Goal: Task Accomplishment & Management: Manage account settings

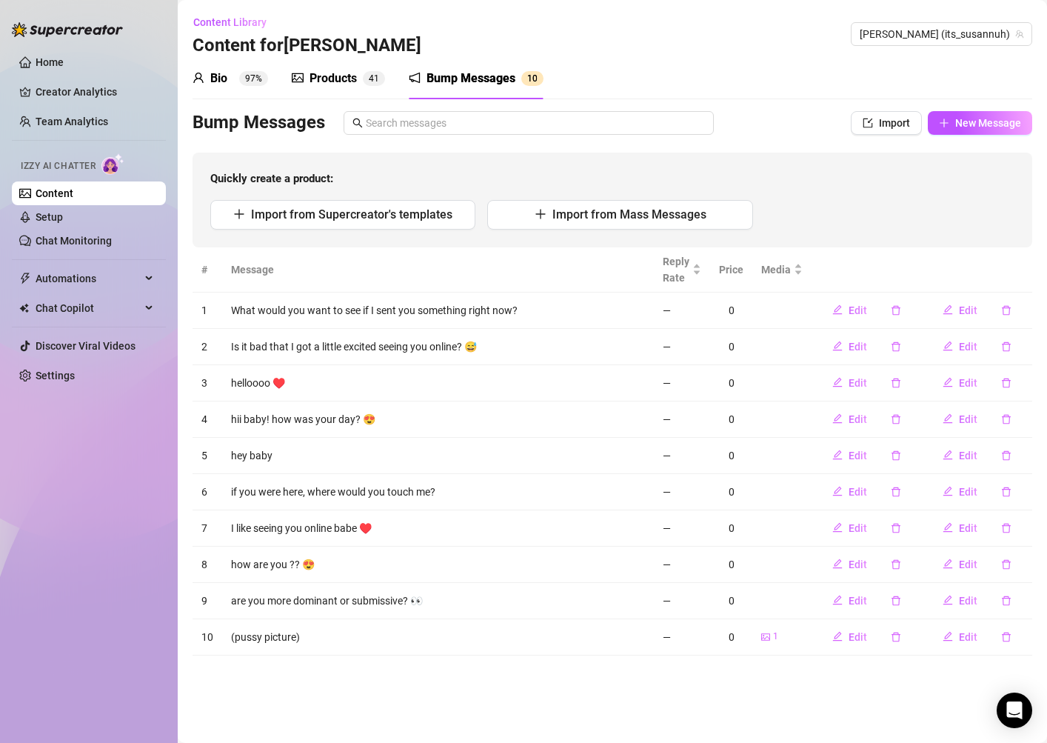
click at [334, 64] on div "Products 4 1" at bounding box center [338, 78] width 93 height 41
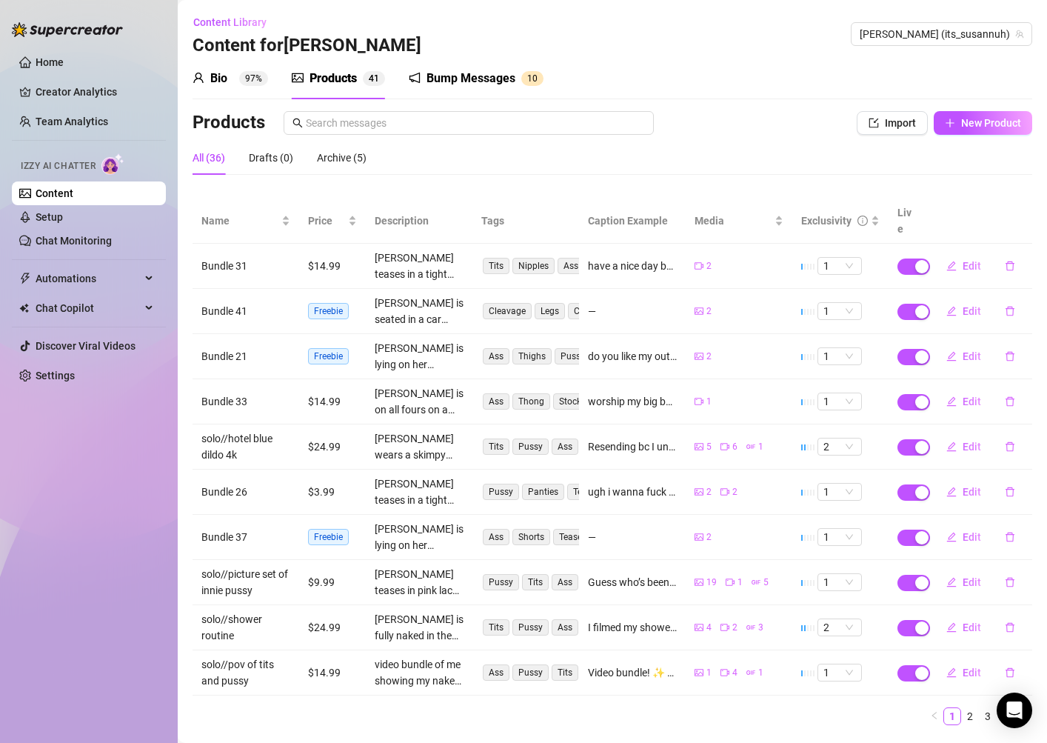
click at [245, 81] on sup "97%" at bounding box center [253, 78] width 29 height 15
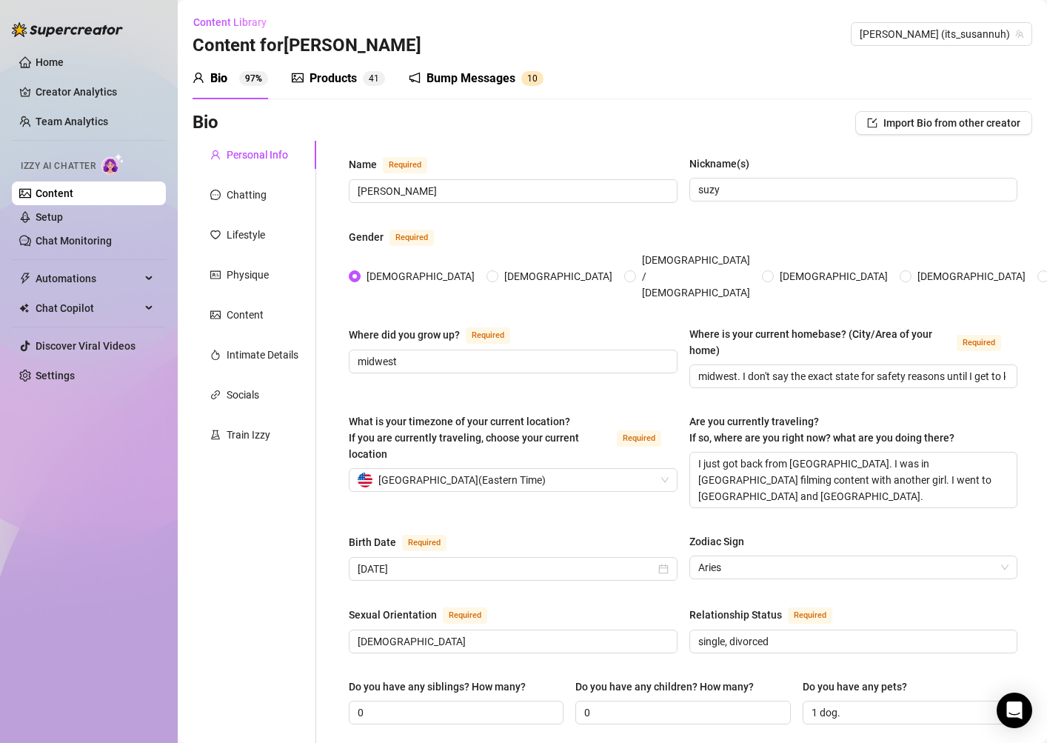
click at [361, 79] on div "Products 4 1" at bounding box center [338, 79] width 93 height 18
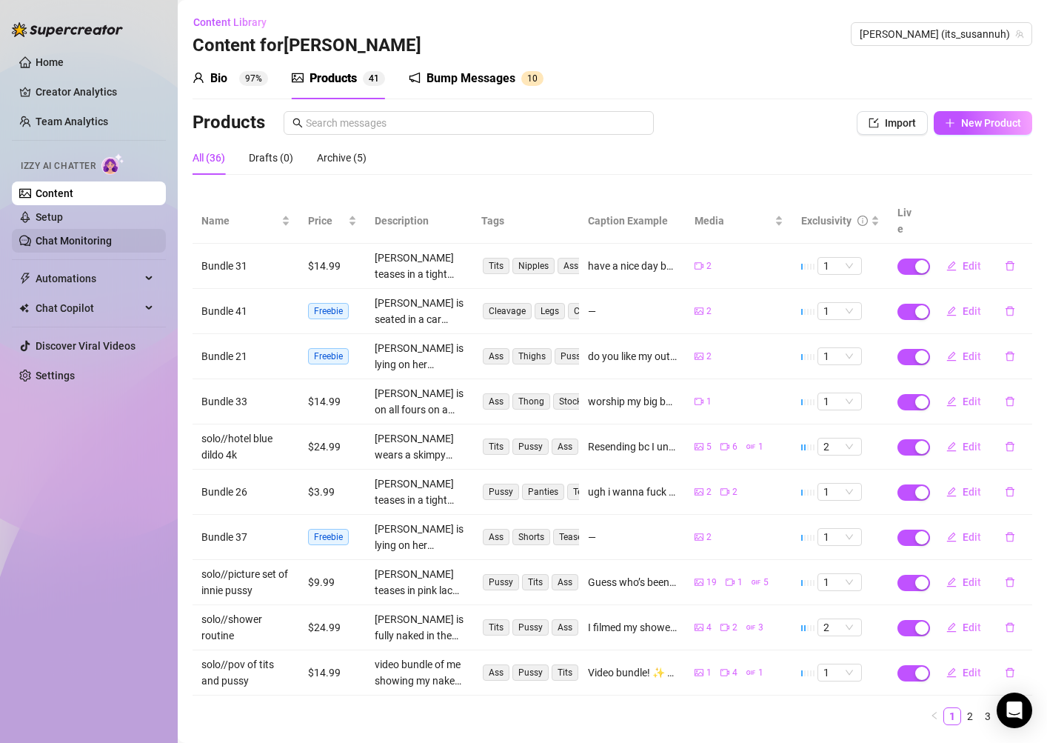
click at [79, 237] on link "Chat Monitoring" at bounding box center [74, 241] width 76 height 12
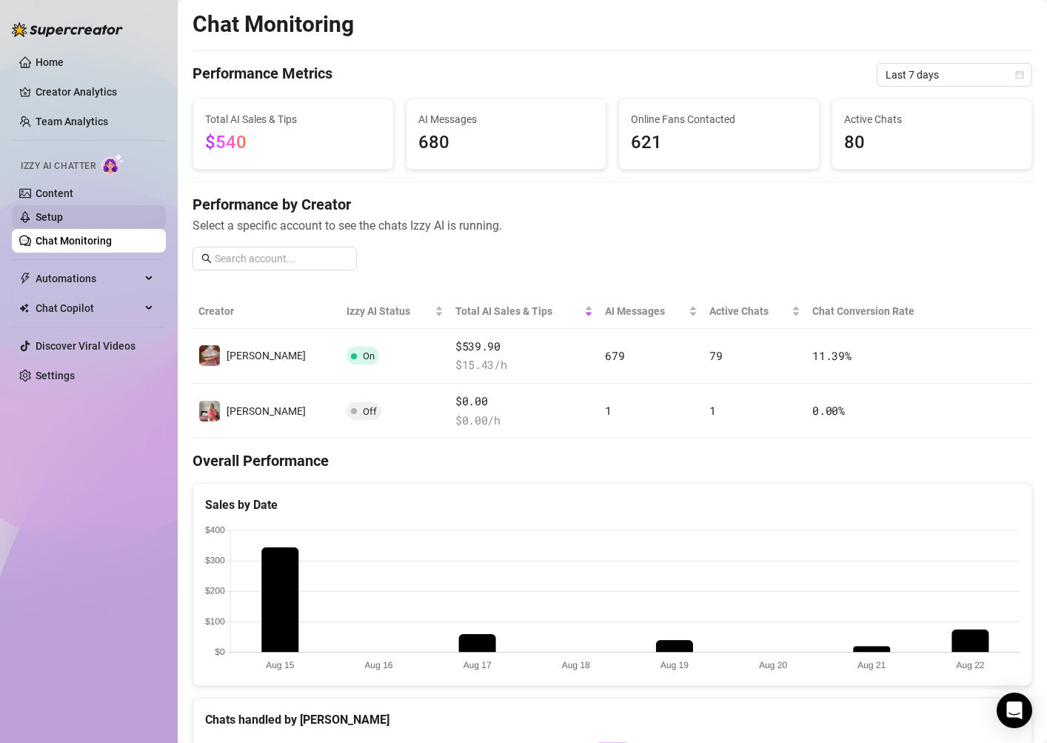
click at [63, 211] on link "Setup" at bounding box center [49, 217] width 27 height 12
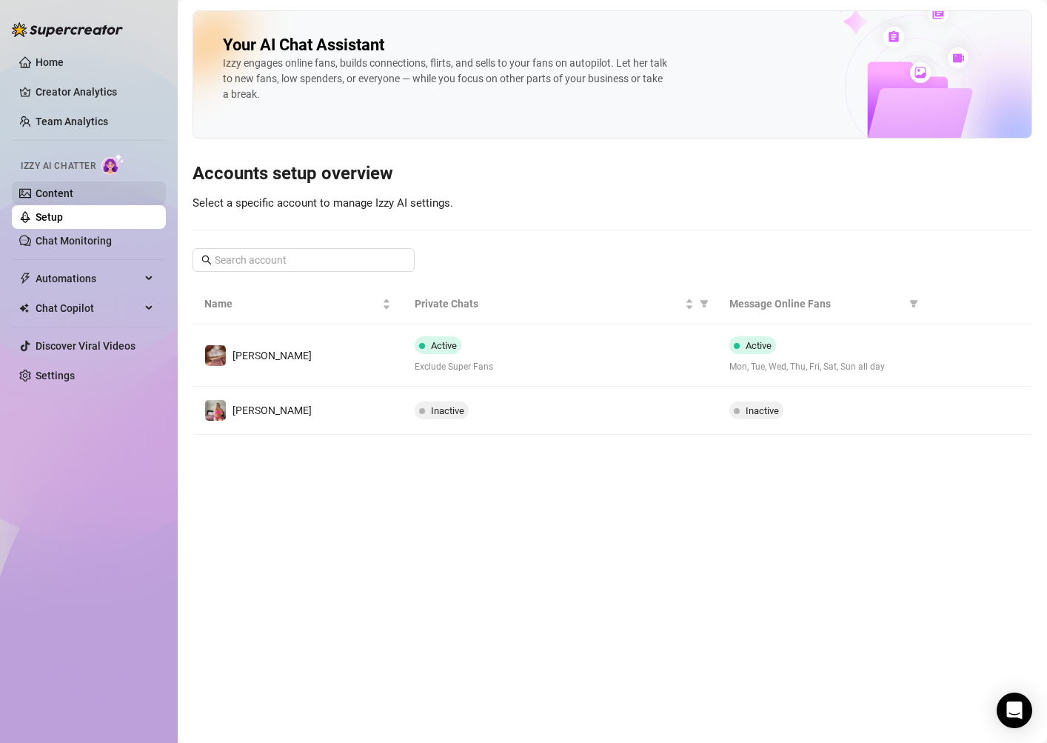
click at [73, 197] on link "Content" at bounding box center [55, 193] width 38 height 12
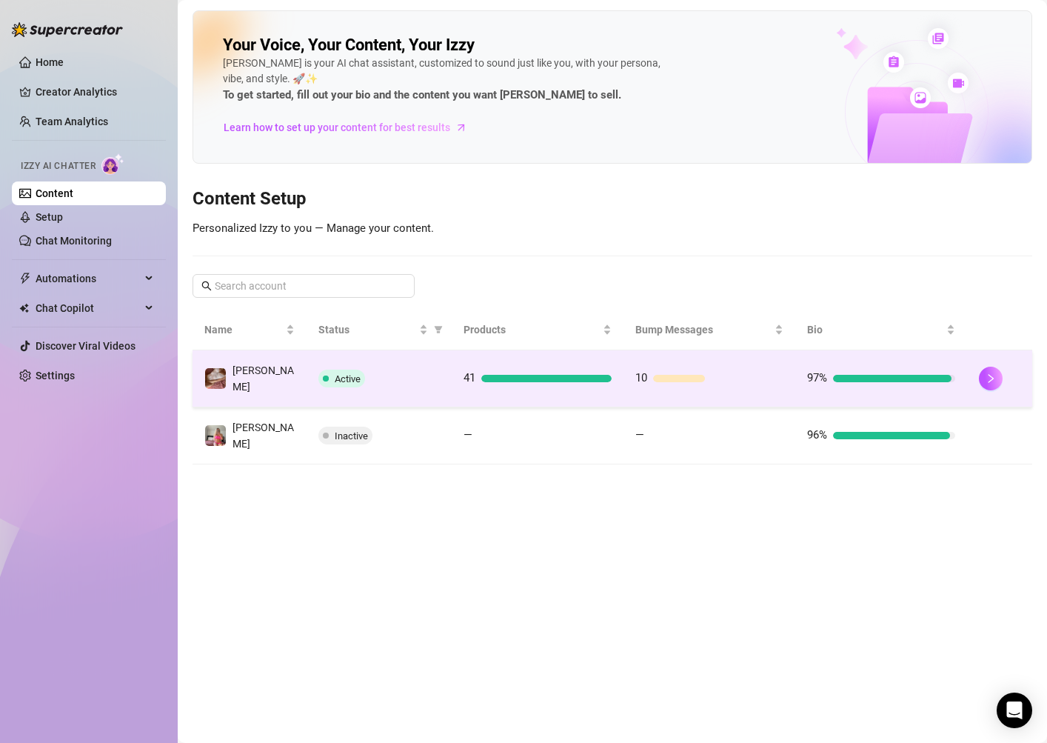
click at [974, 375] on td at bounding box center [999, 378] width 65 height 57
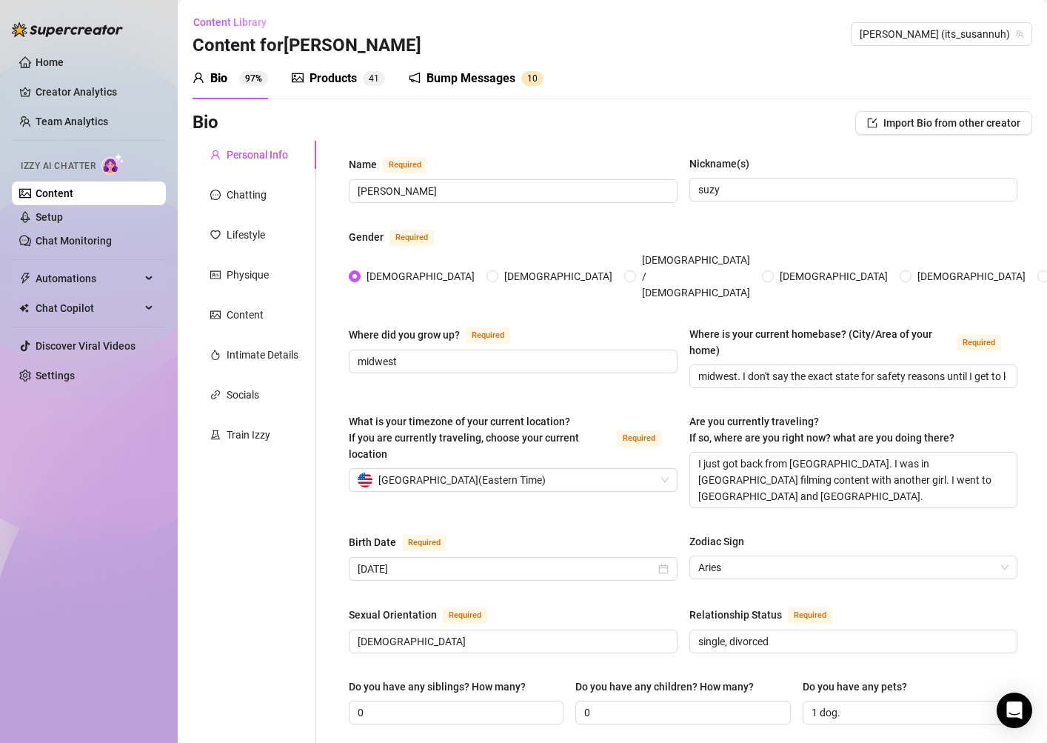
click at [330, 70] on div "Products" at bounding box center [333, 79] width 47 height 18
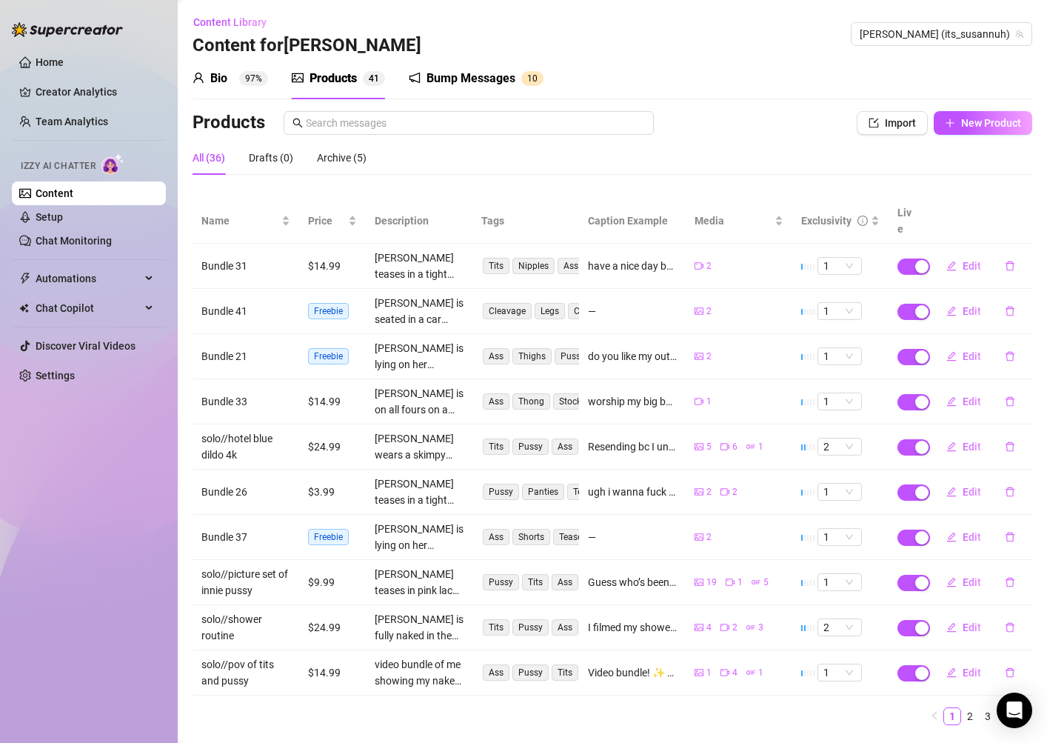
click at [917, 213] on th "Live" at bounding box center [907, 220] width 37 height 45
click at [911, 211] on th "Live" at bounding box center [907, 220] width 37 height 45
click at [86, 239] on link "Chat Monitoring" at bounding box center [74, 241] width 76 height 12
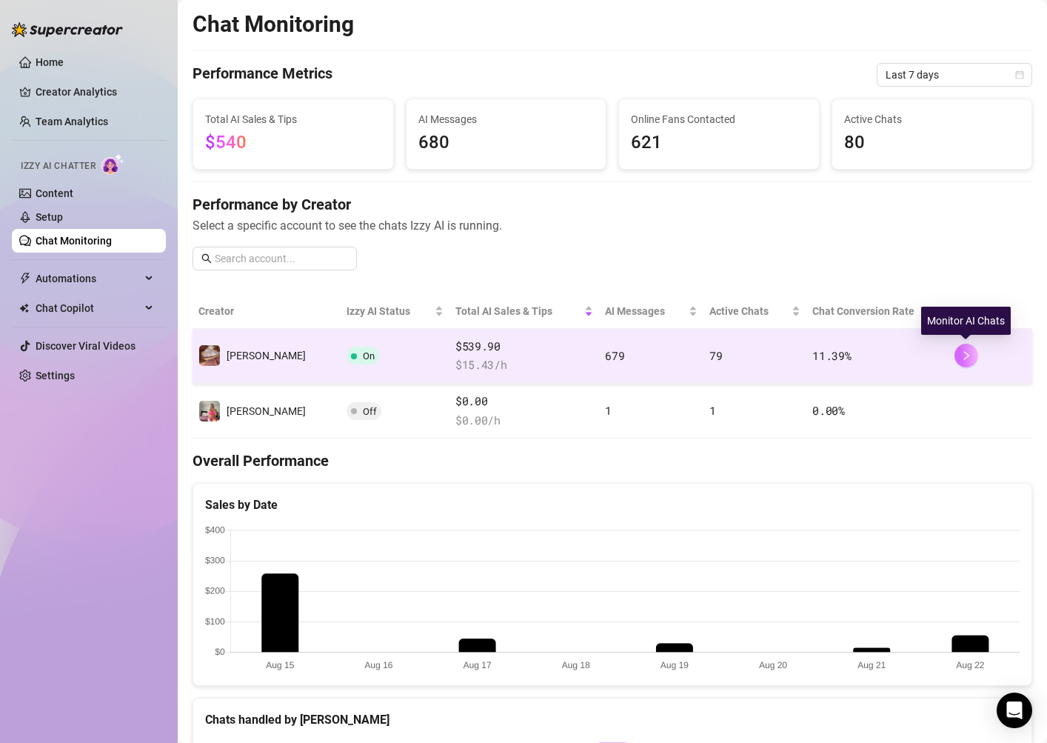
click at [958, 355] on button "button" at bounding box center [967, 356] width 24 height 24
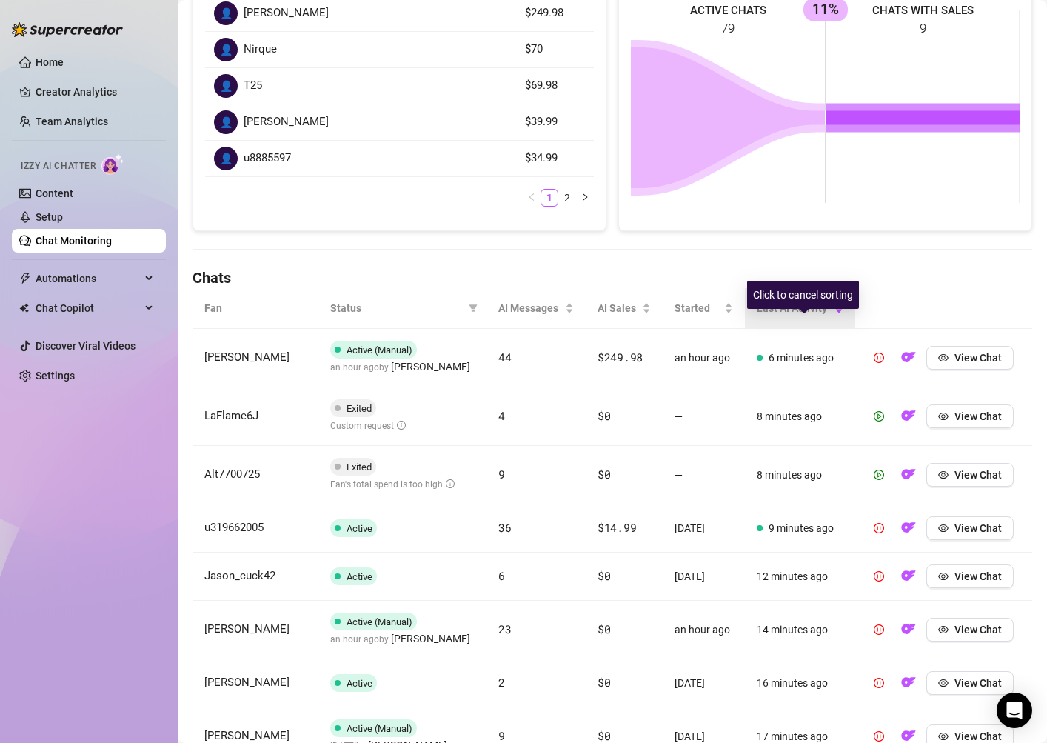
scroll to position [268, 0]
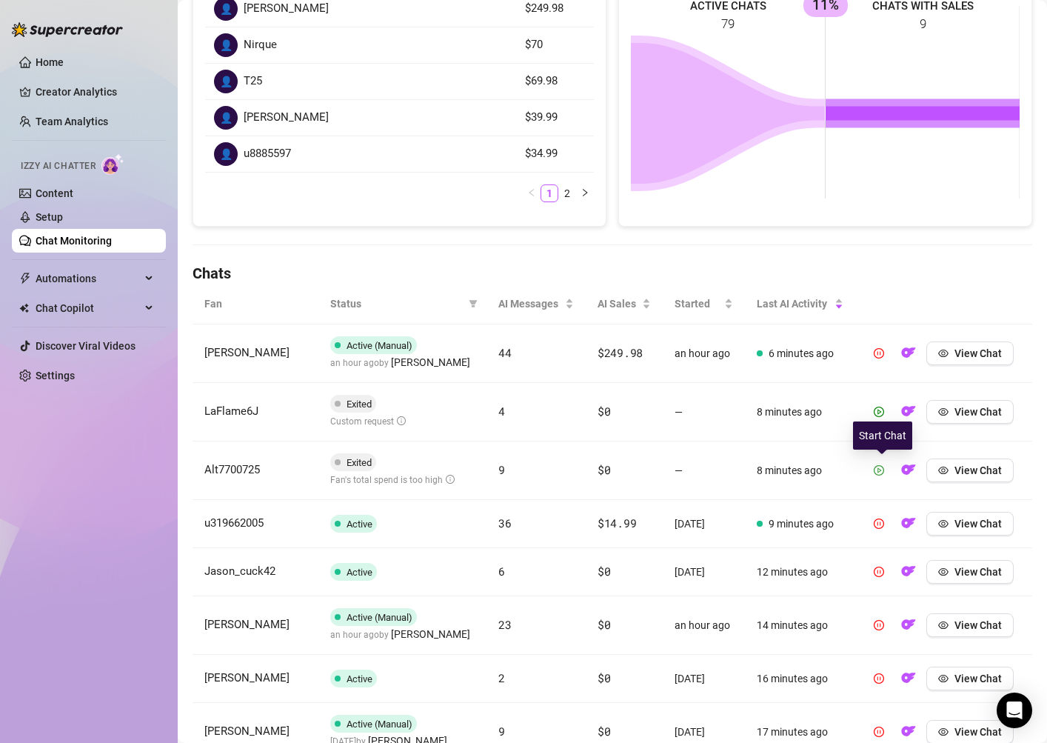
click at [881, 468] on icon "play-circle" at bounding box center [879, 470] width 10 height 10
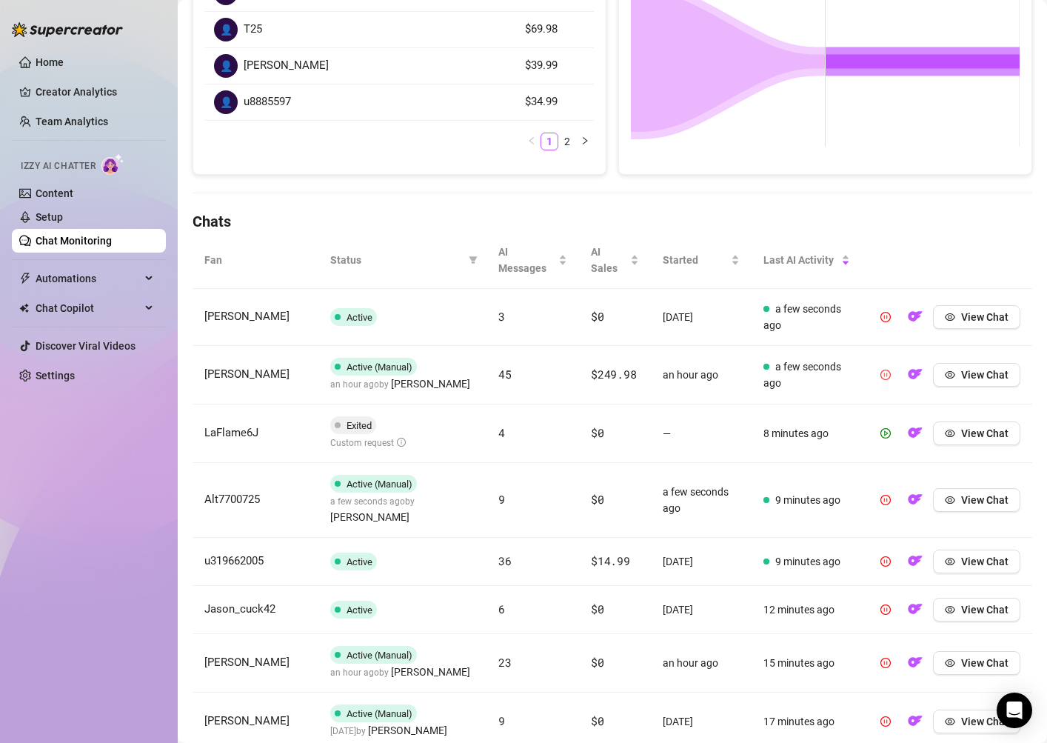
scroll to position [328, 0]
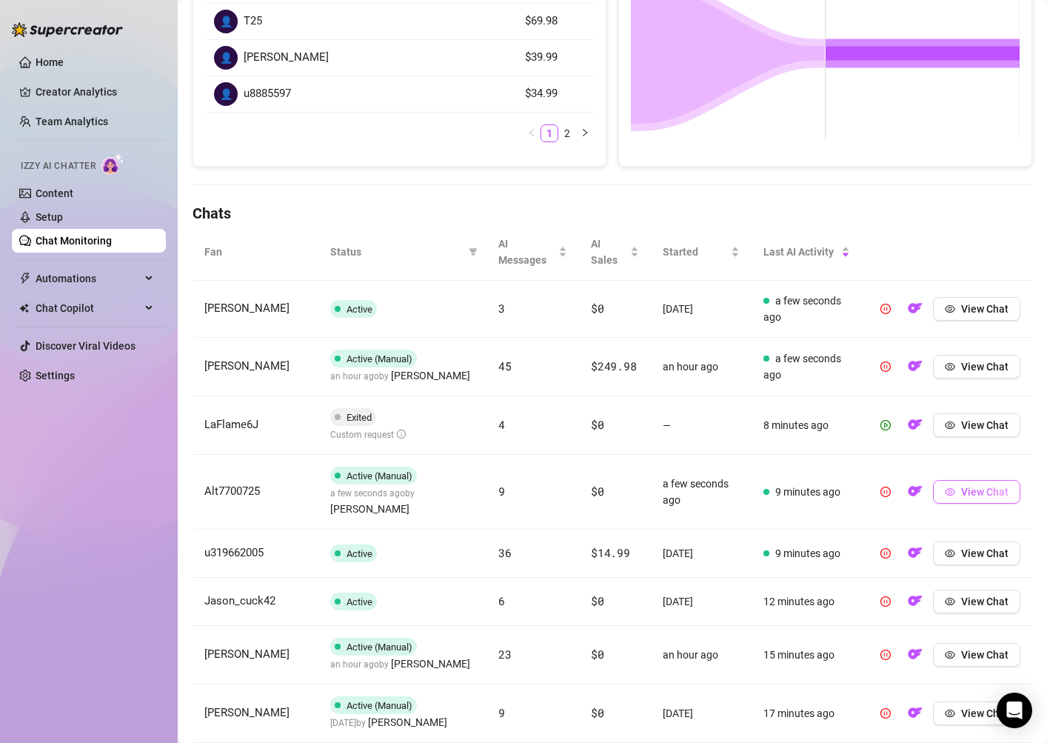
click at [969, 486] on span "View Chat" at bounding box center [984, 492] width 47 height 12
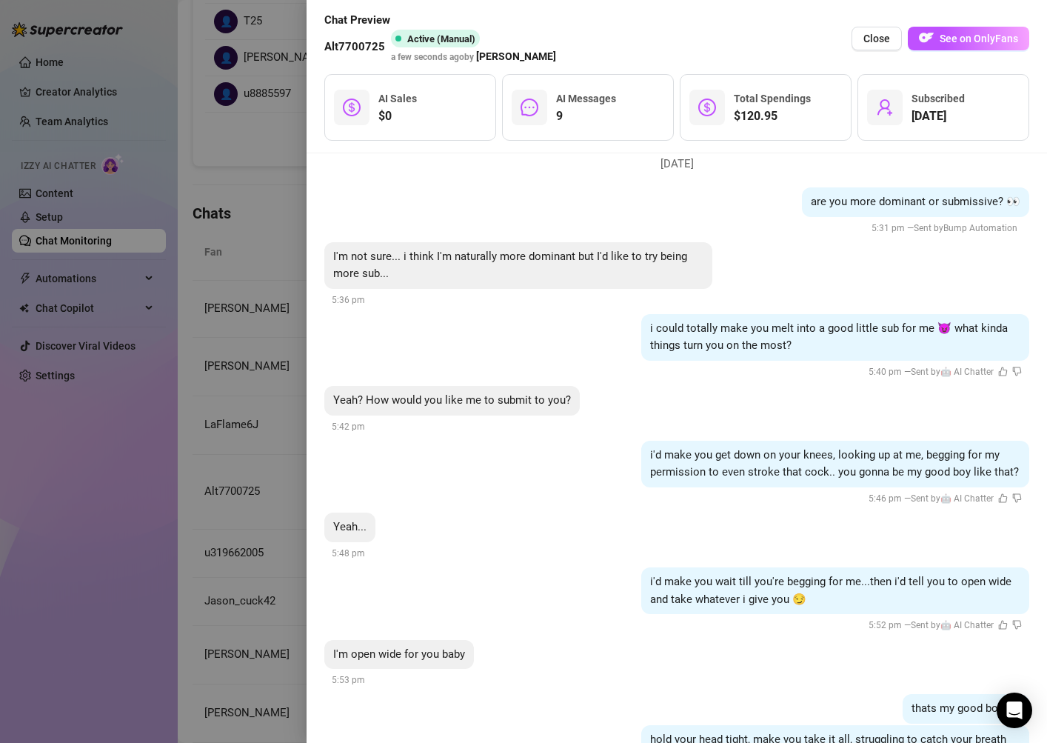
scroll to position [0, 0]
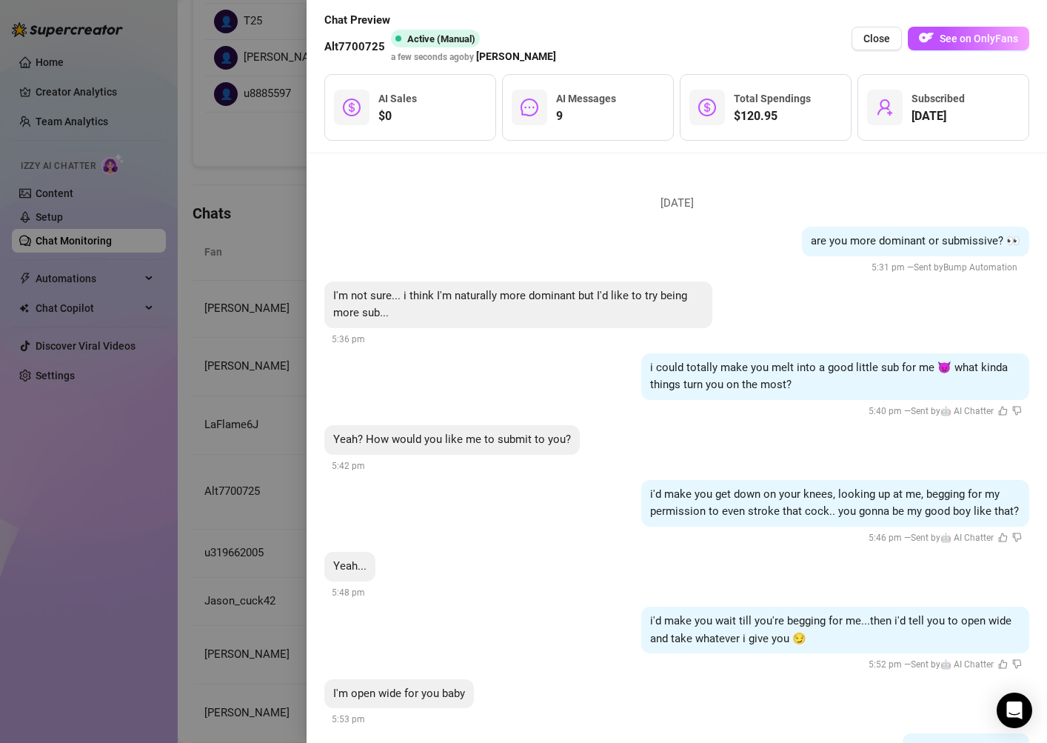
click at [203, 542] on div at bounding box center [523, 371] width 1047 height 743
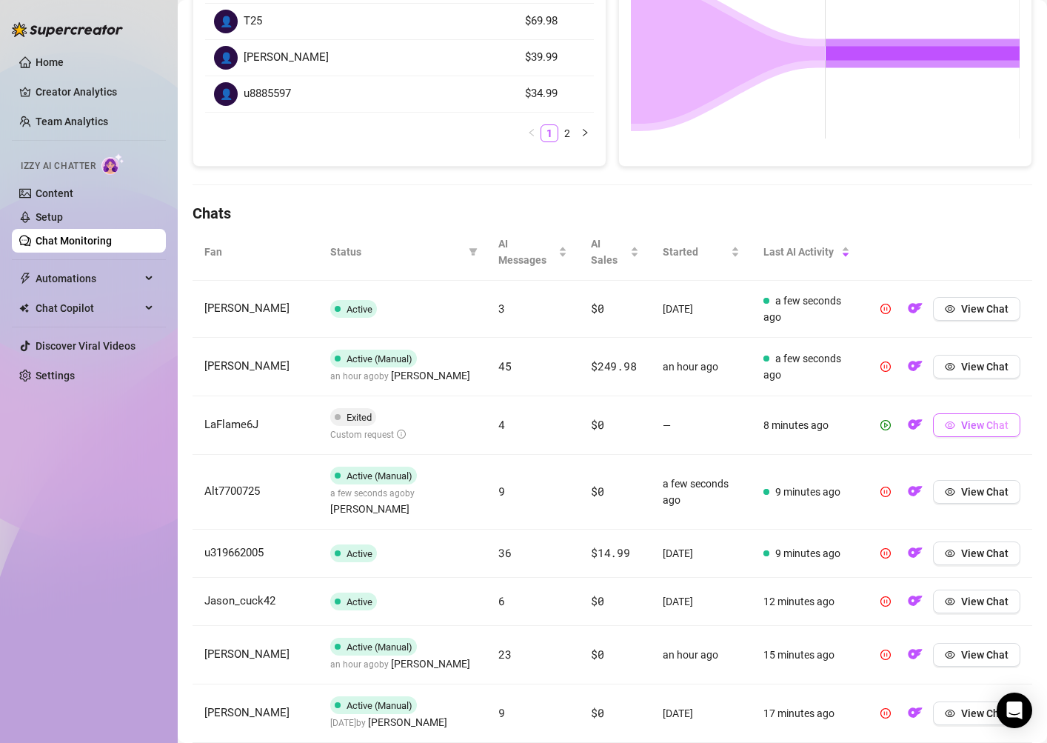
click at [969, 427] on span "View Chat" at bounding box center [984, 425] width 47 height 12
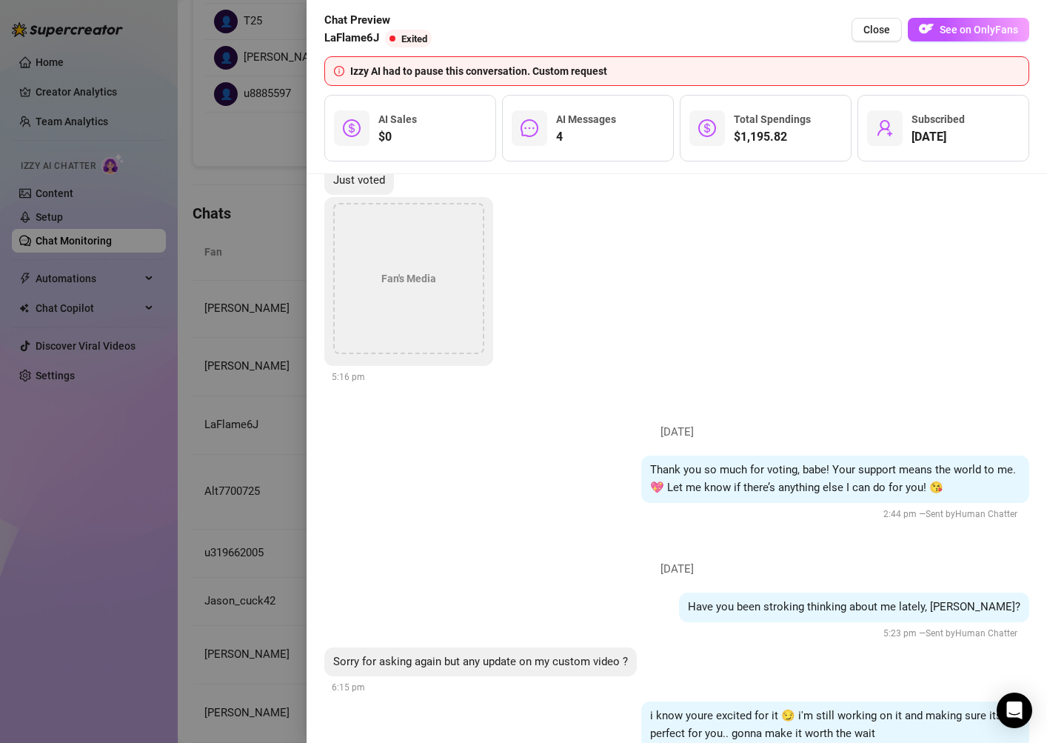
scroll to position [1394, 0]
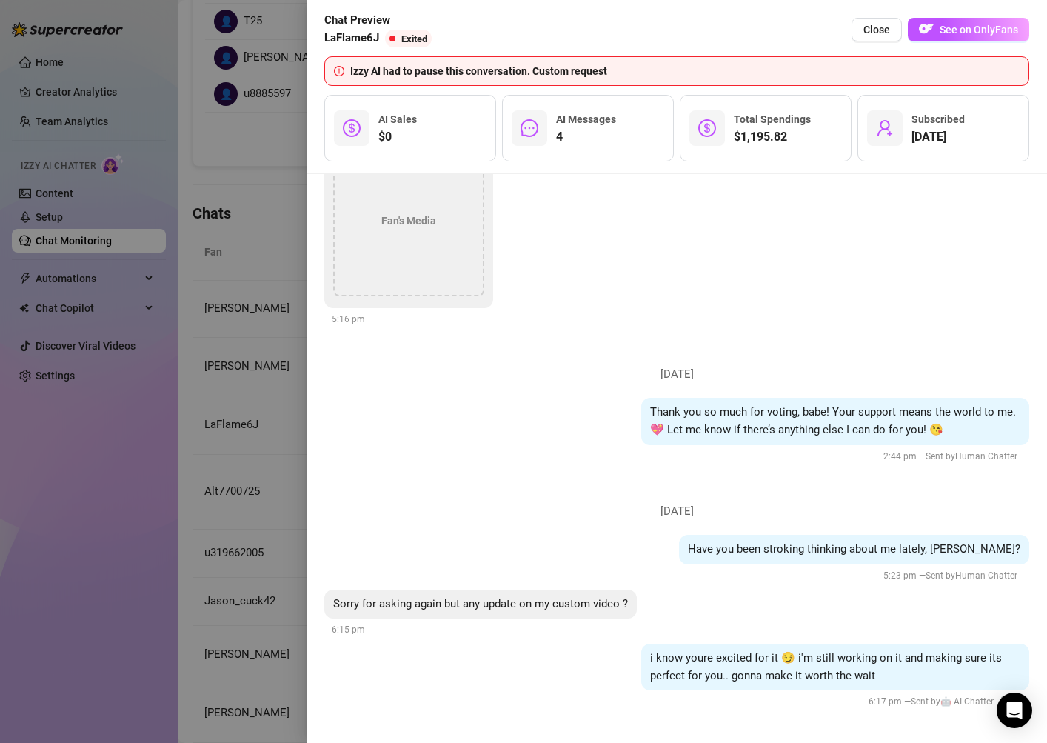
click at [259, 620] on div at bounding box center [523, 371] width 1047 height 743
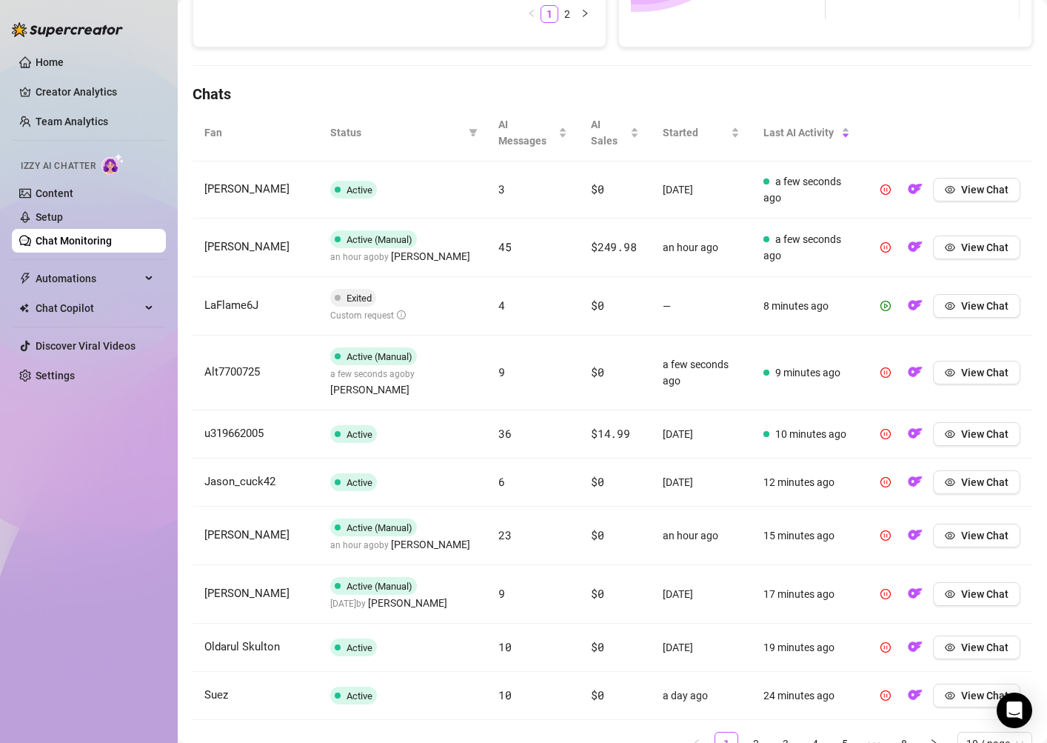
scroll to position [439, 0]
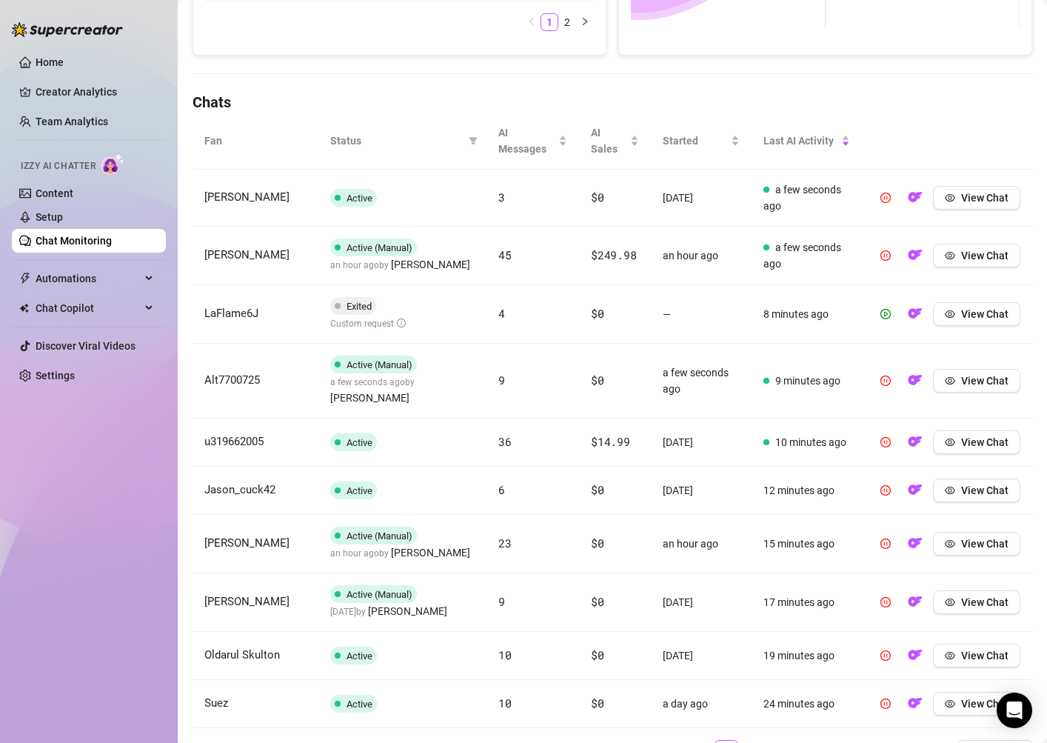
click at [462, 138] on span "Status" at bounding box center [396, 141] width 133 height 16
click at [470, 136] on icon "filter" at bounding box center [473, 140] width 9 height 9
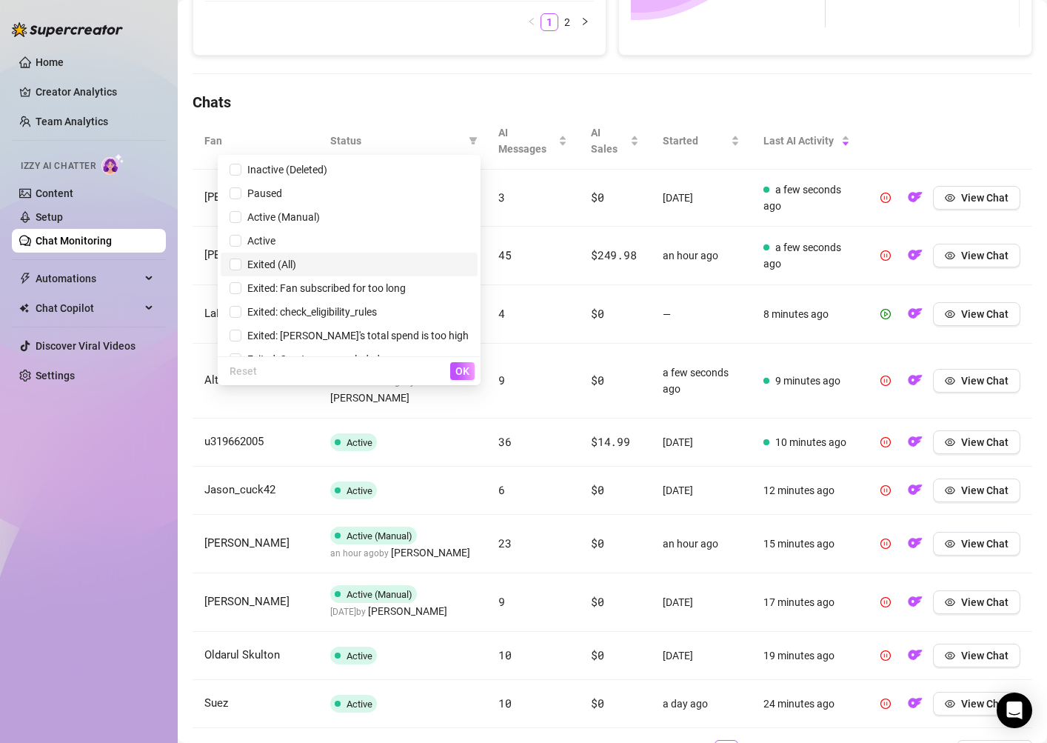
click at [381, 259] on span "Exited (All)" at bounding box center [349, 264] width 239 height 16
checkbox input "true"
click at [467, 372] on span "OK" at bounding box center [462, 371] width 14 height 12
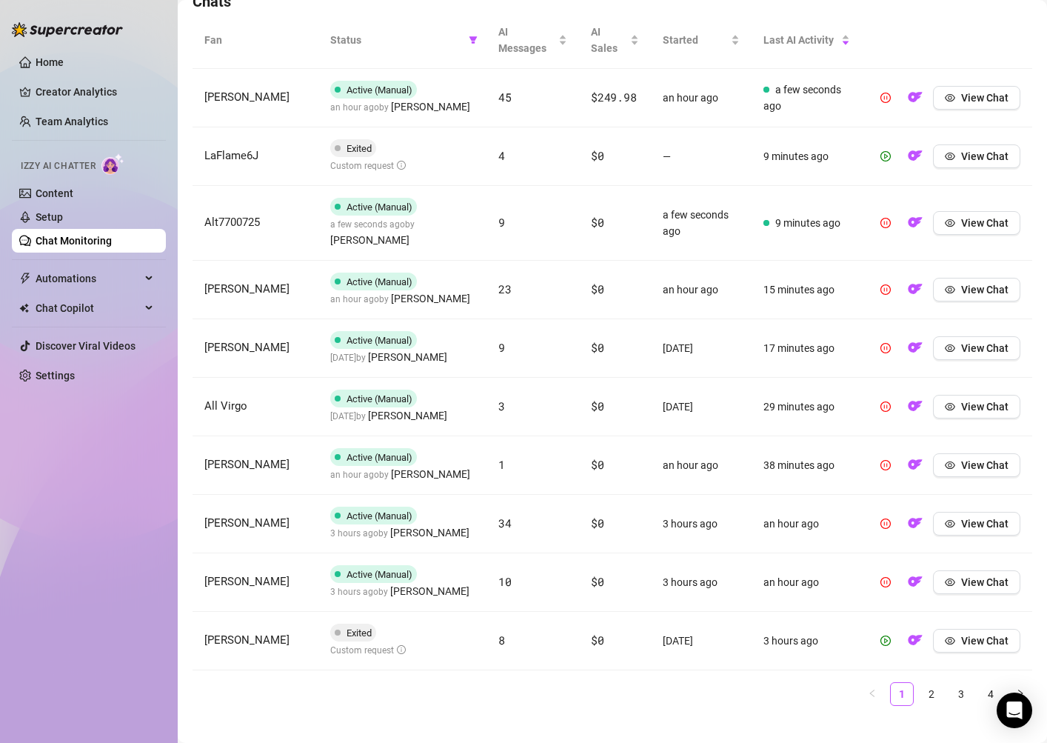
scroll to position [535, 0]
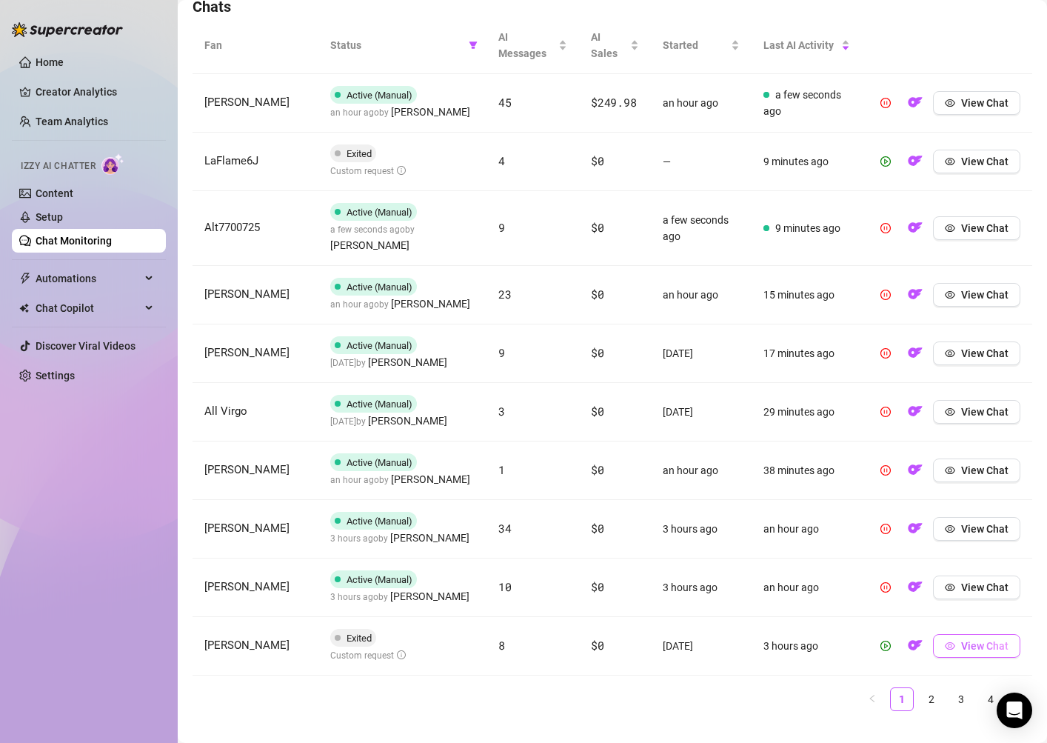
click at [958, 634] on button "View Chat" at bounding box center [976, 646] width 87 height 24
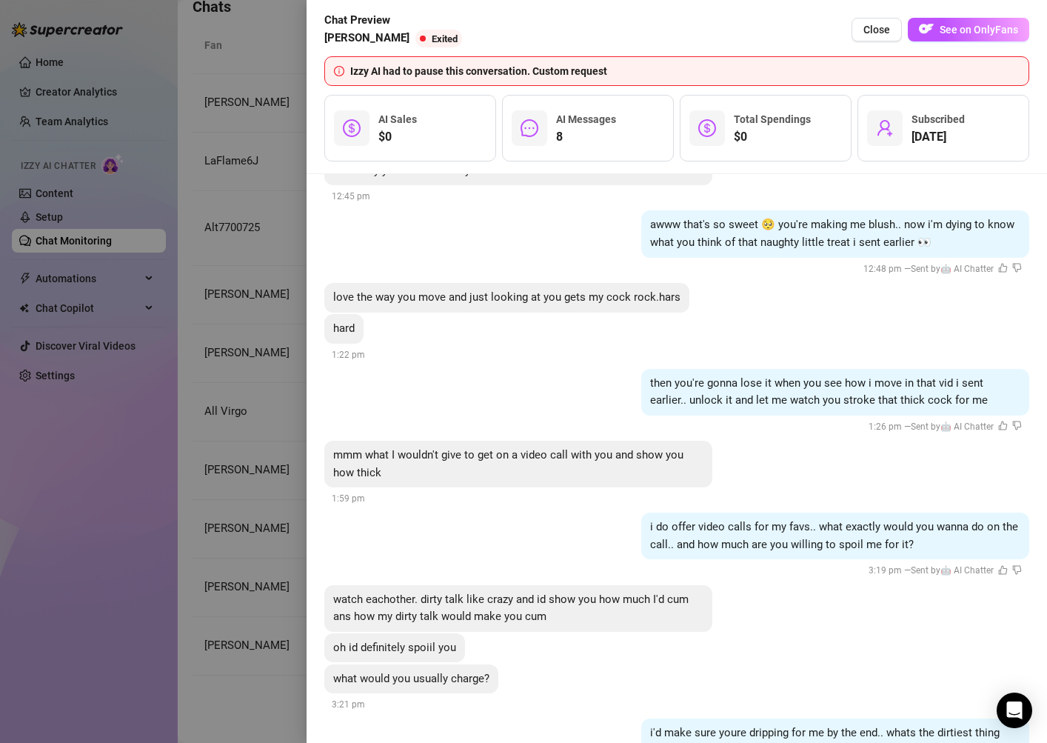
scroll to position [1845, 0]
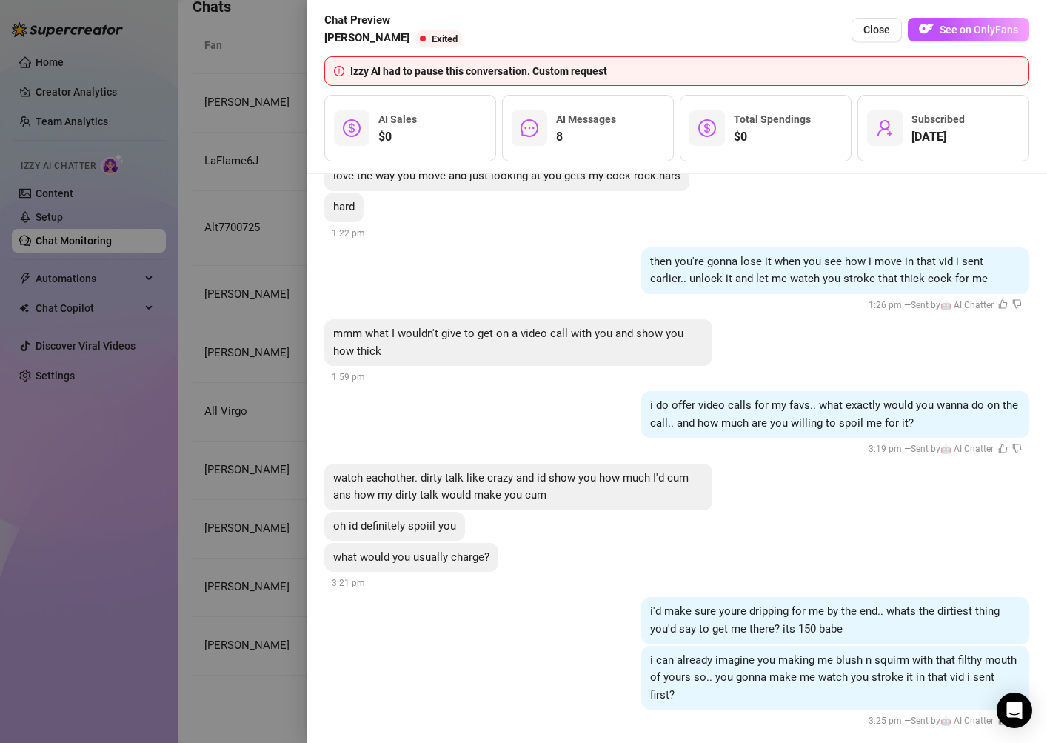
click at [230, 593] on div at bounding box center [523, 371] width 1047 height 743
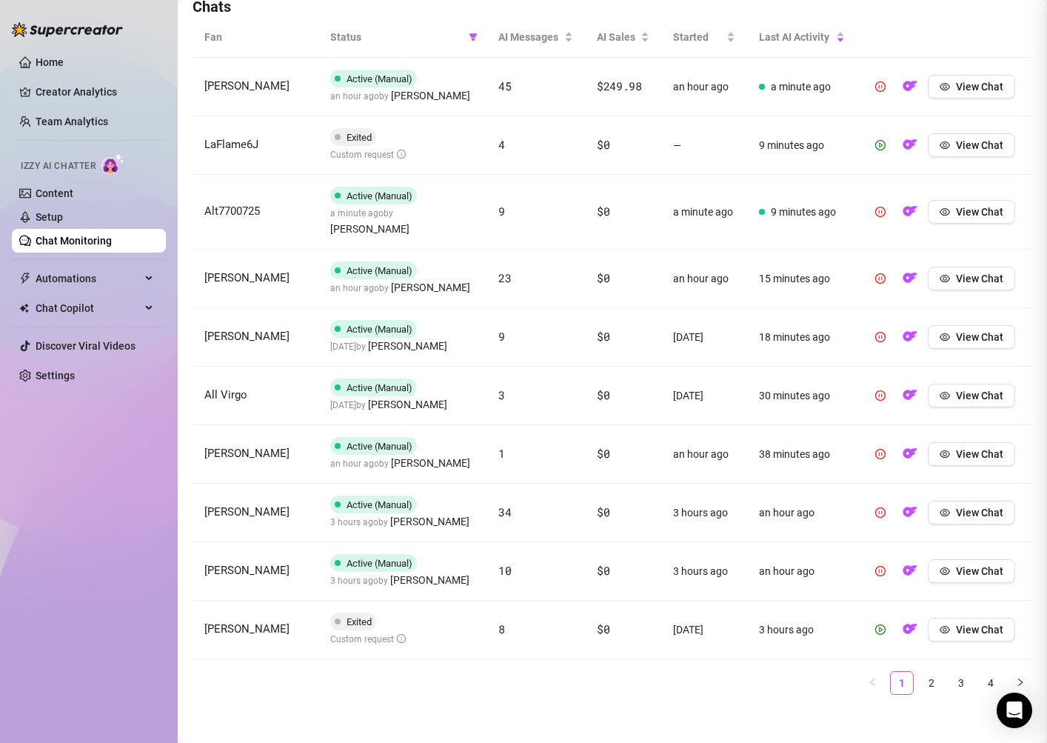
scroll to position [0, 0]
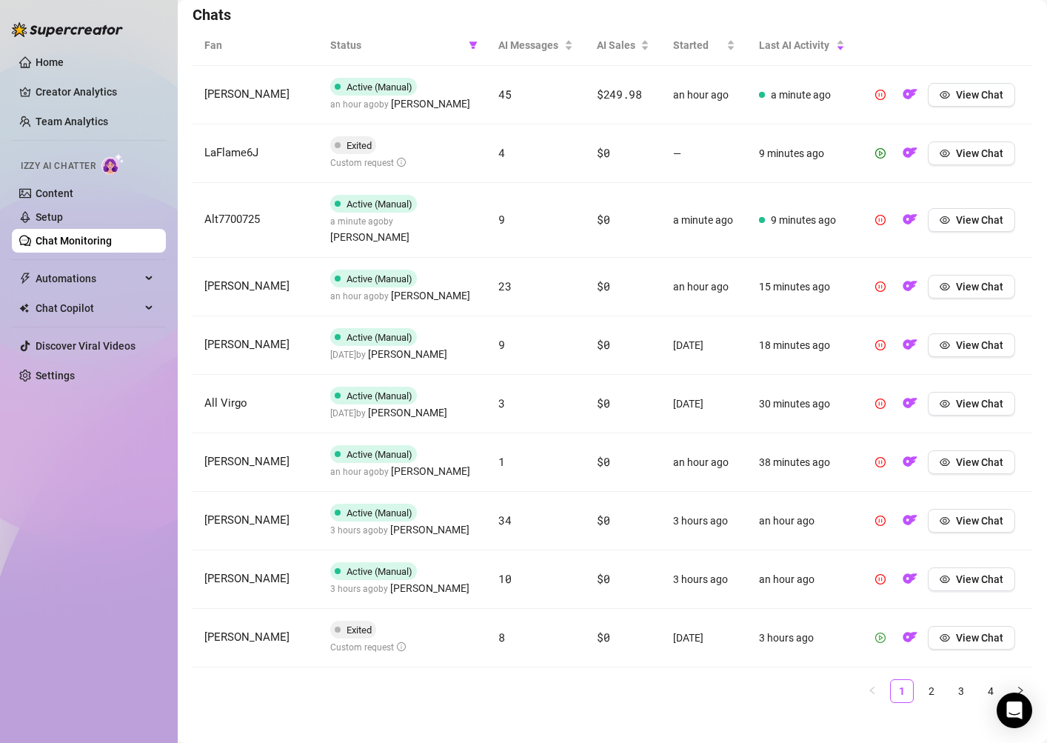
click at [883, 635] on icon "play-circle" at bounding box center [881, 637] width 4 height 5
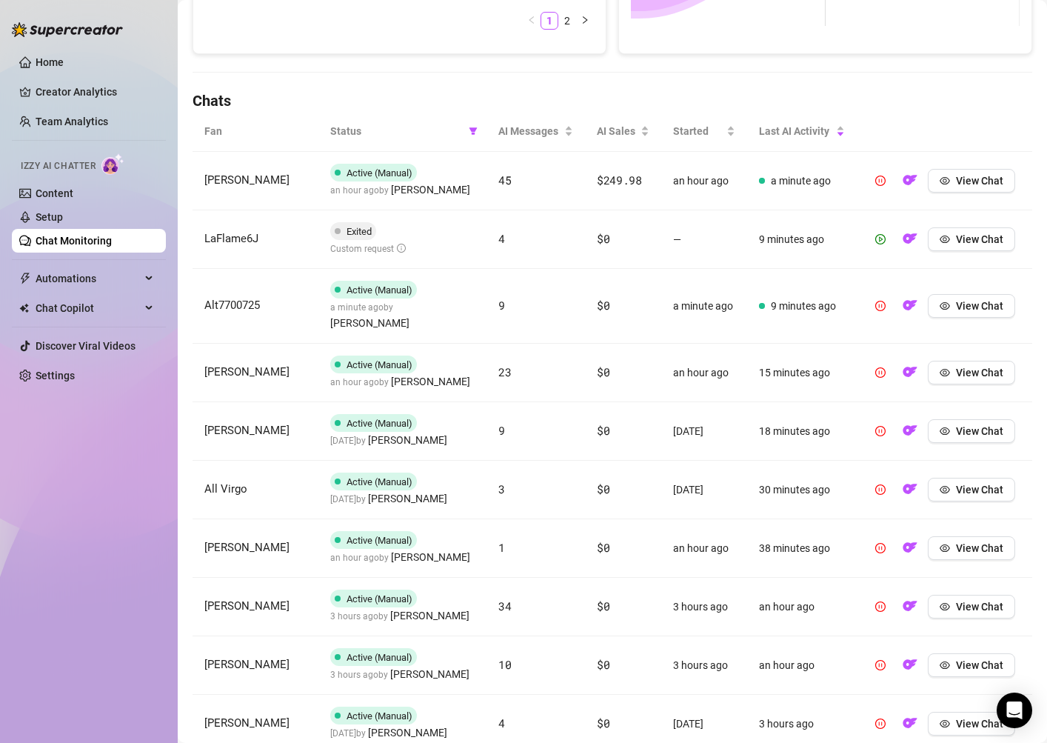
scroll to position [527, 0]
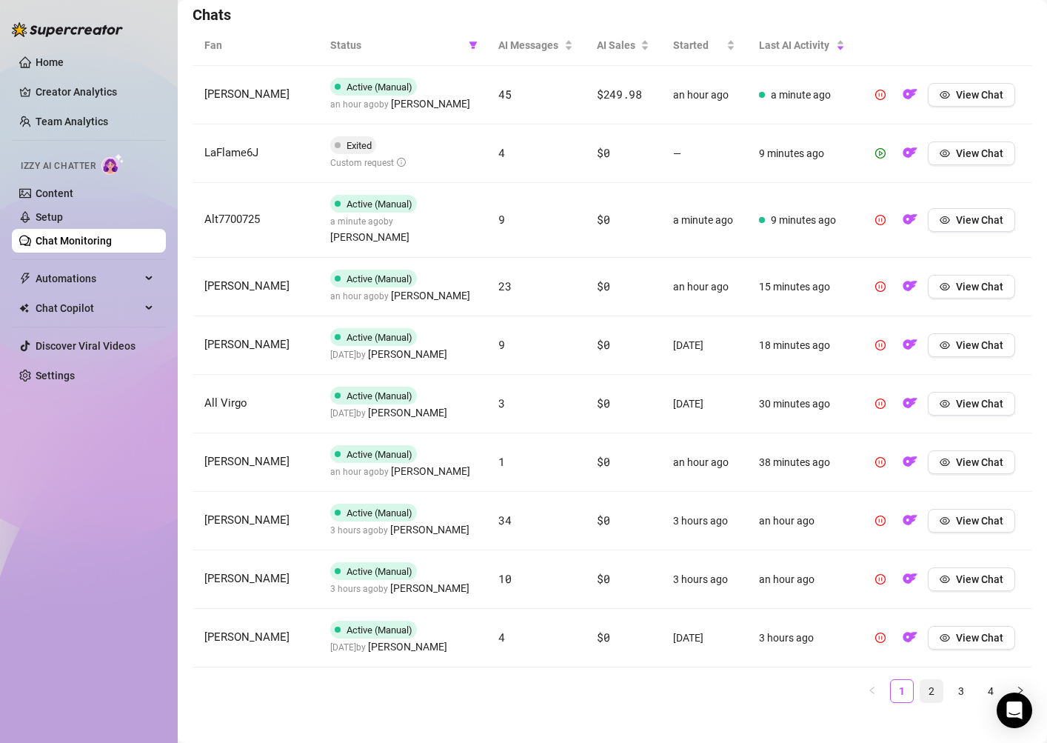
click at [931, 680] on link "2" at bounding box center [932, 691] width 22 height 22
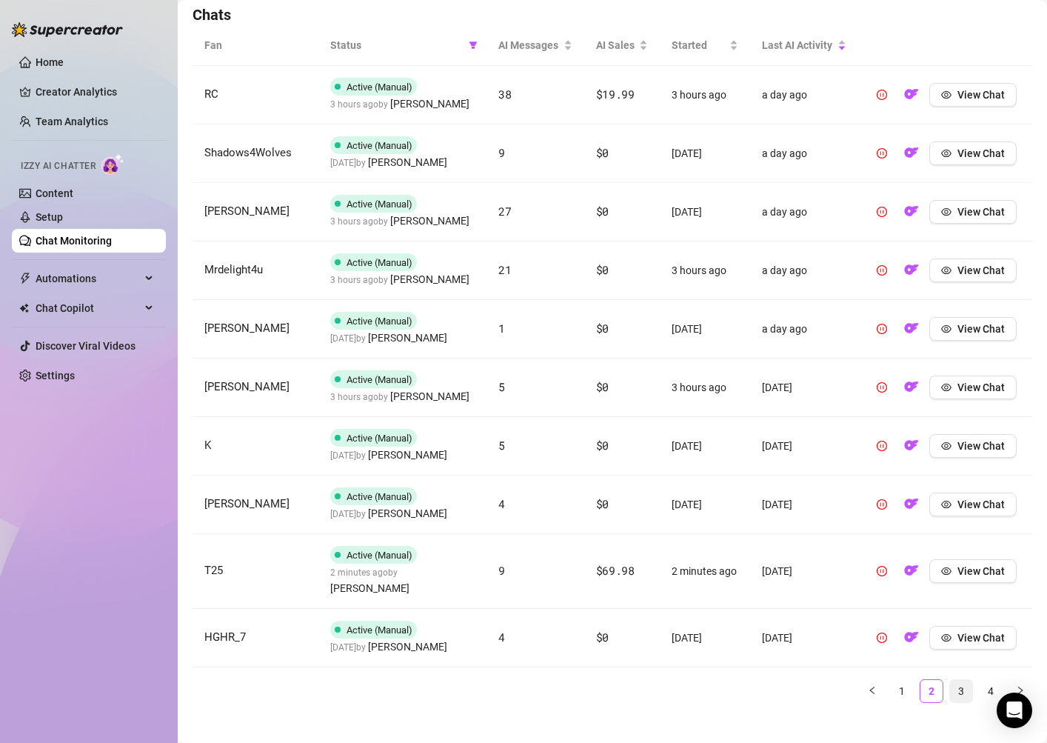
click at [957, 681] on link "3" at bounding box center [961, 691] width 22 height 22
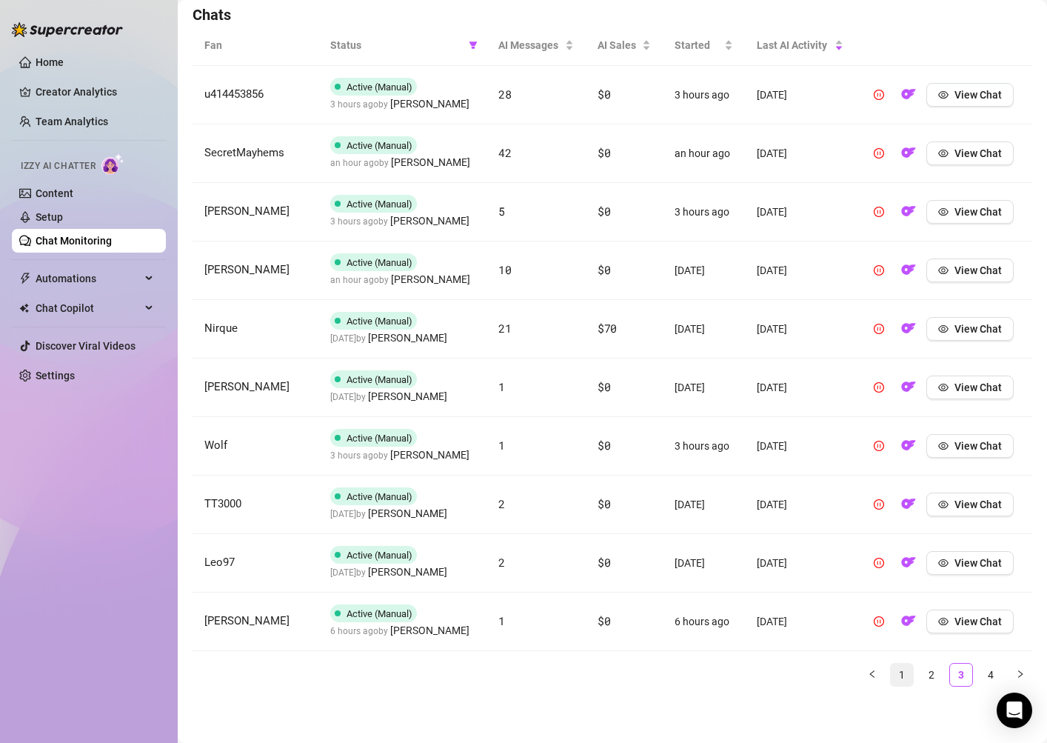
click at [897, 668] on link "1" at bounding box center [902, 675] width 22 height 22
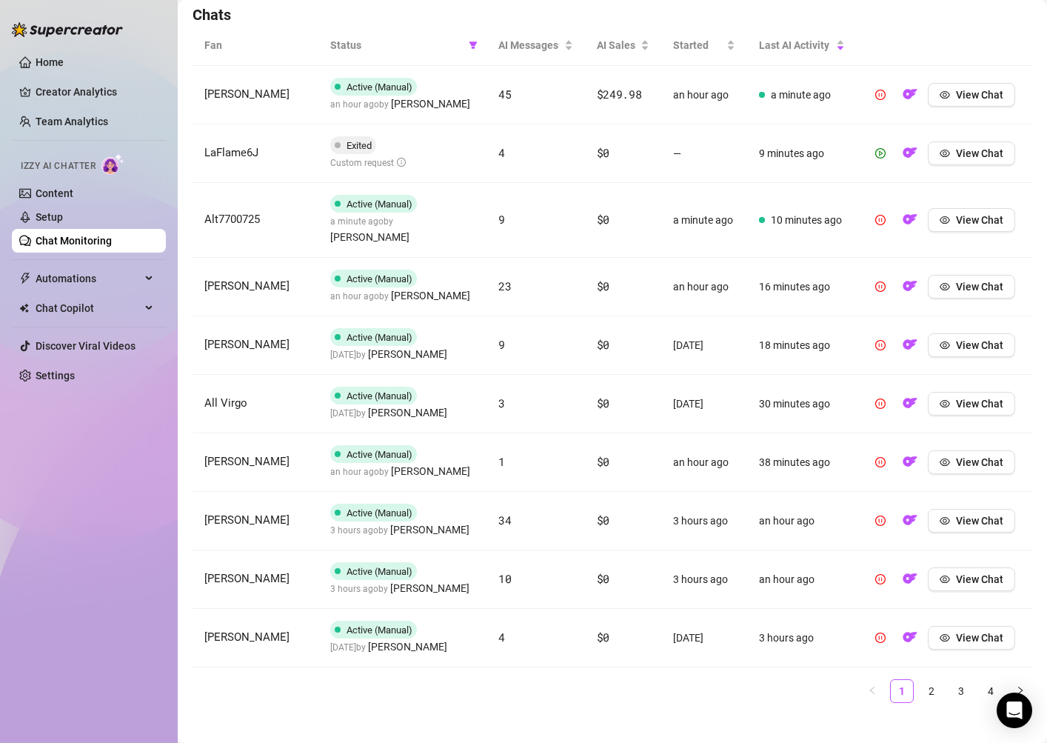
click at [354, 45] on span "Status" at bounding box center [396, 45] width 133 height 16
click at [481, 45] on th "Status" at bounding box center [402, 45] width 168 height 41
click at [476, 45] on icon "filter" at bounding box center [473, 45] width 9 height 9
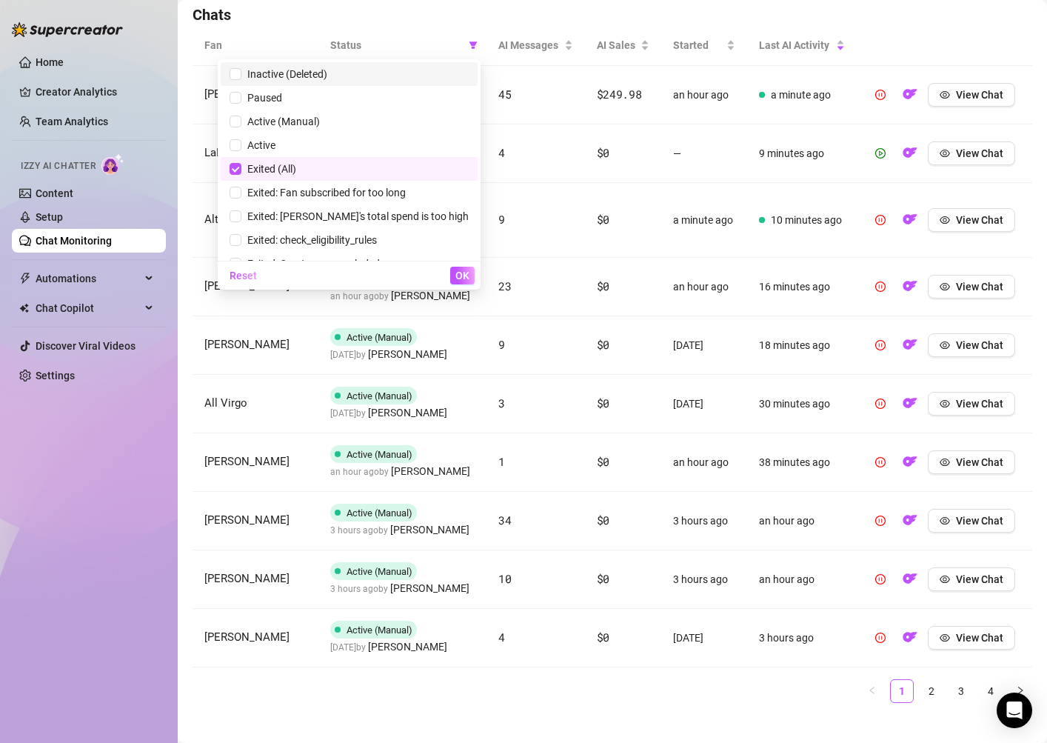
click at [396, 76] on span "Inactive (Deleted)" at bounding box center [349, 74] width 239 height 16
checkbox input "true"
click at [396, 93] on span "Paused" at bounding box center [349, 98] width 239 height 16
checkbox input "true"
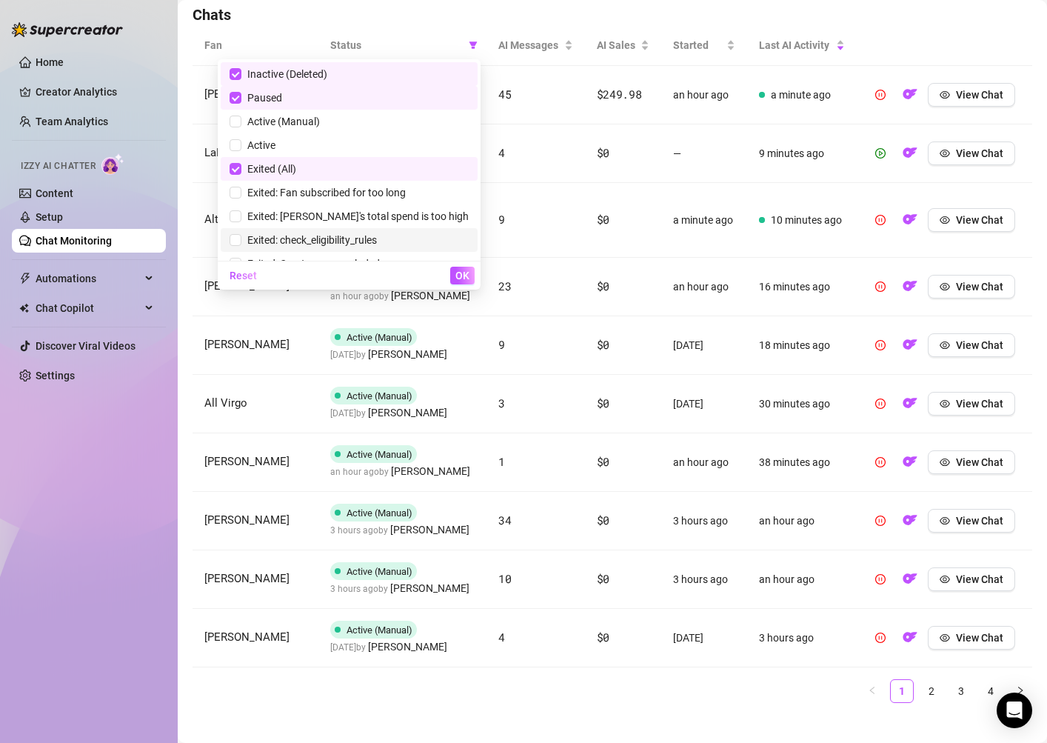
scroll to position [41, 0]
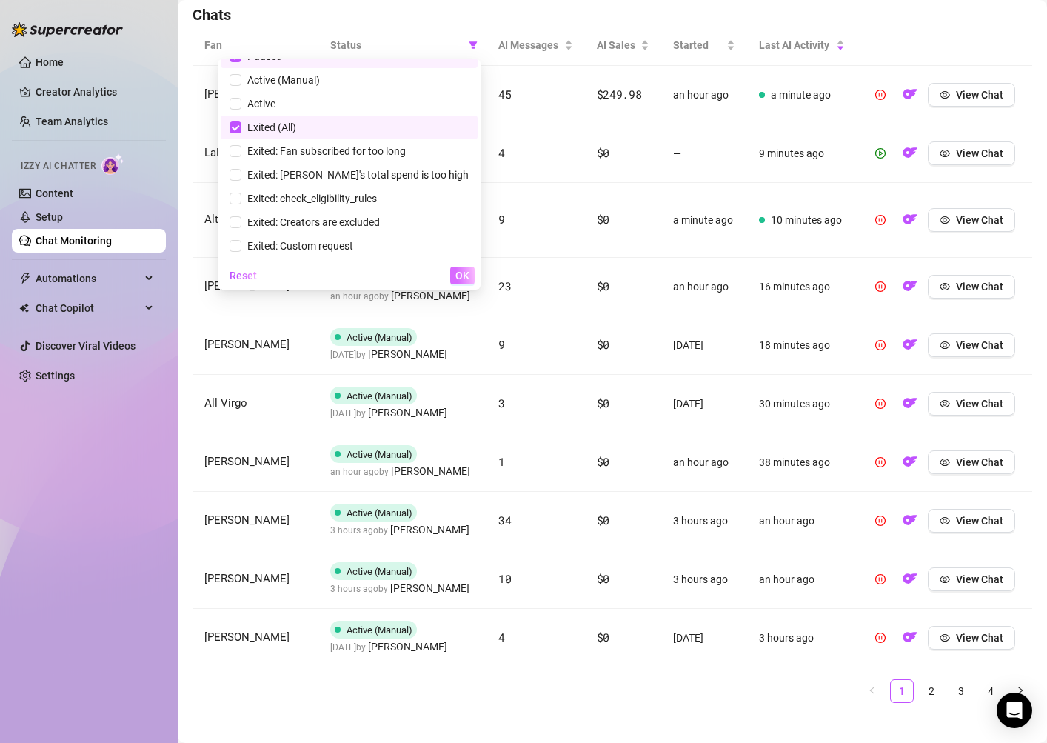
click at [463, 278] on span "OK" at bounding box center [462, 276] width 14 height 12
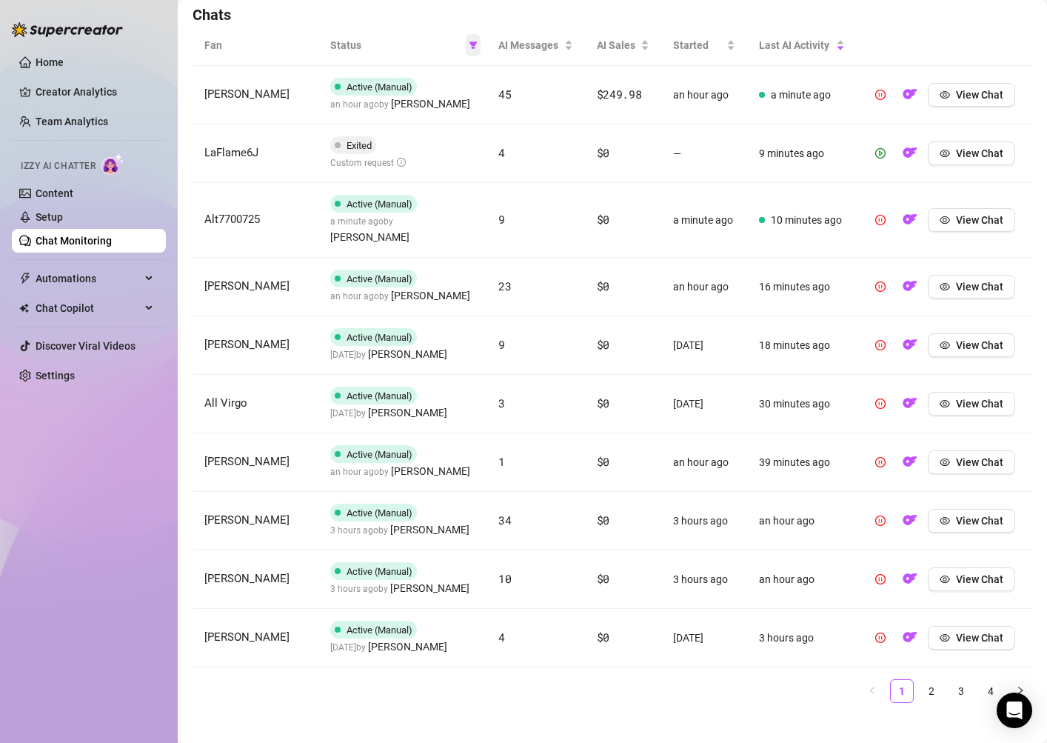
click at [479, 41] on span at bounding box center [473, 45] width 15 height 22
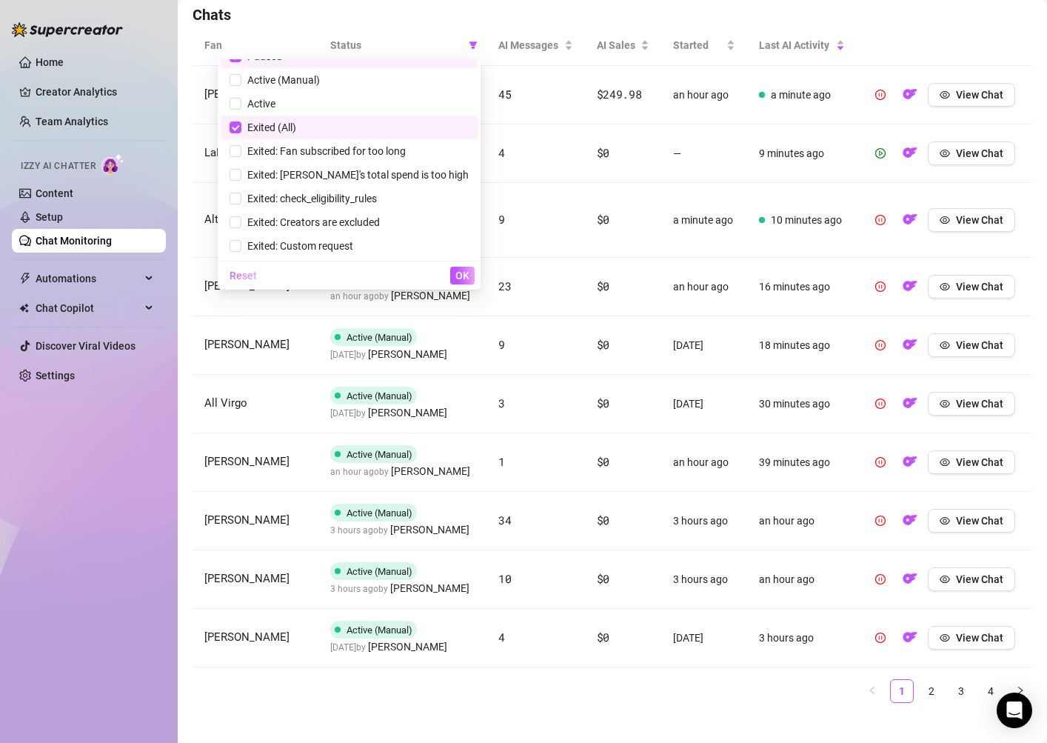
click at [257, 270] on span "Reset" at bounding box center [243, 276] width 27 height 12
checkbox input "false"
click at [338, 244] on span "Exited: Custom request" at bounding box center [297, 246] width 112 height 12
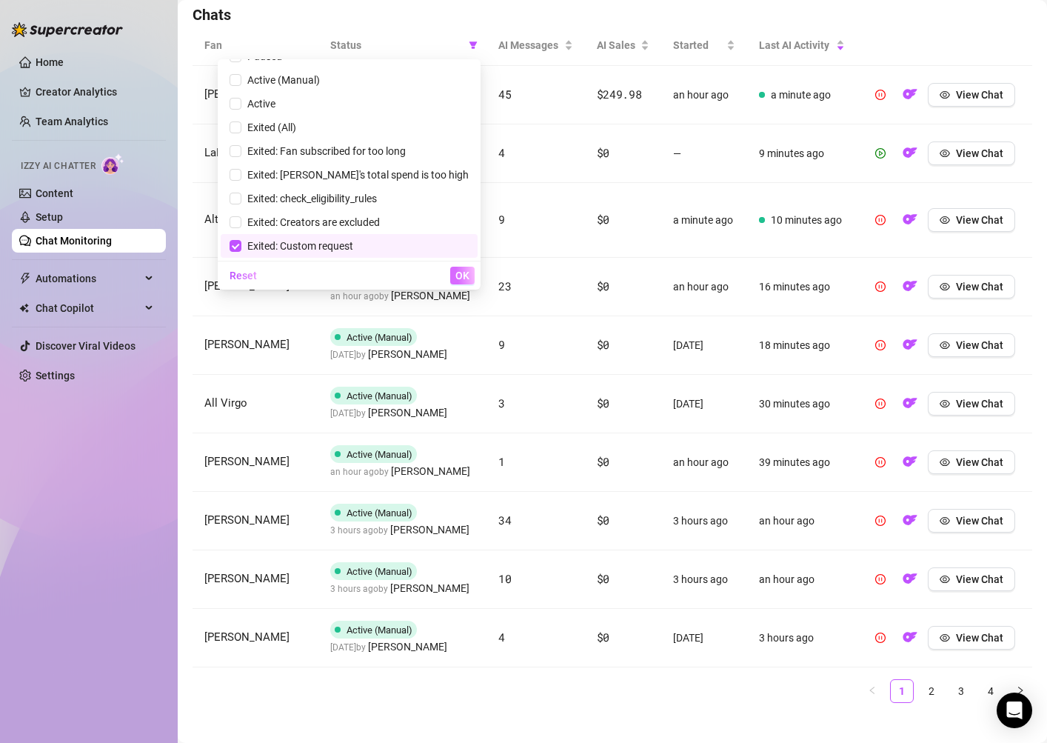
click at [452, 275] on button "OK" at bounding box center [462, 276] width 24 height 18
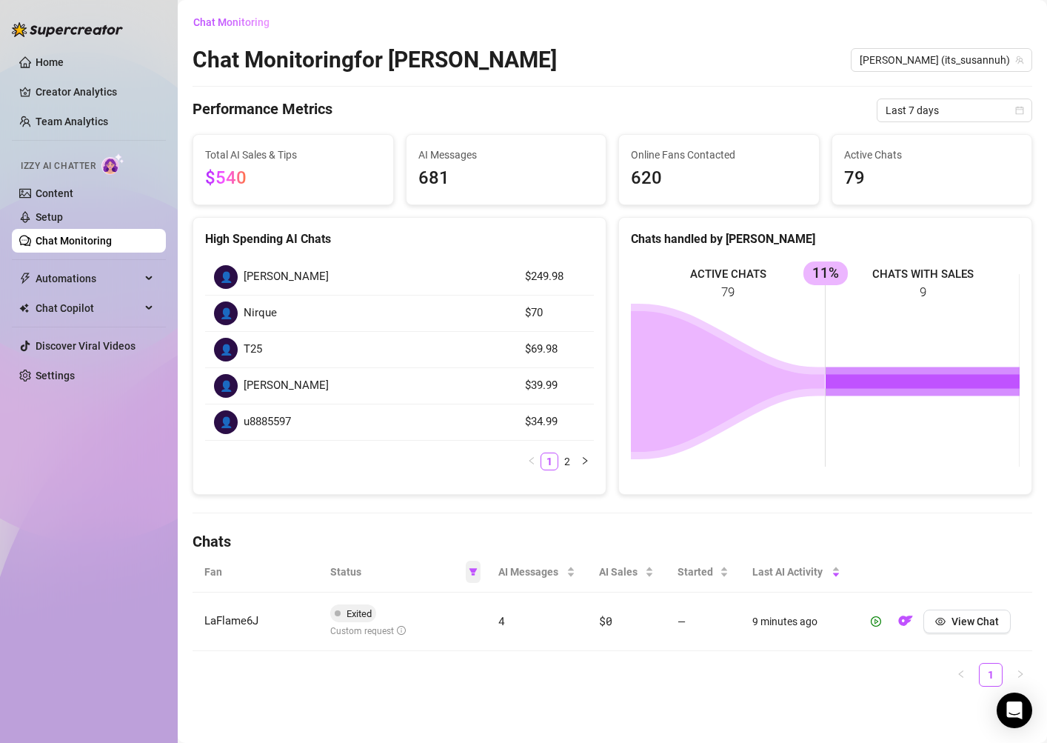
click at [472, 572] on icon "filter" at bounding box center [474, 571] width 8 height 7
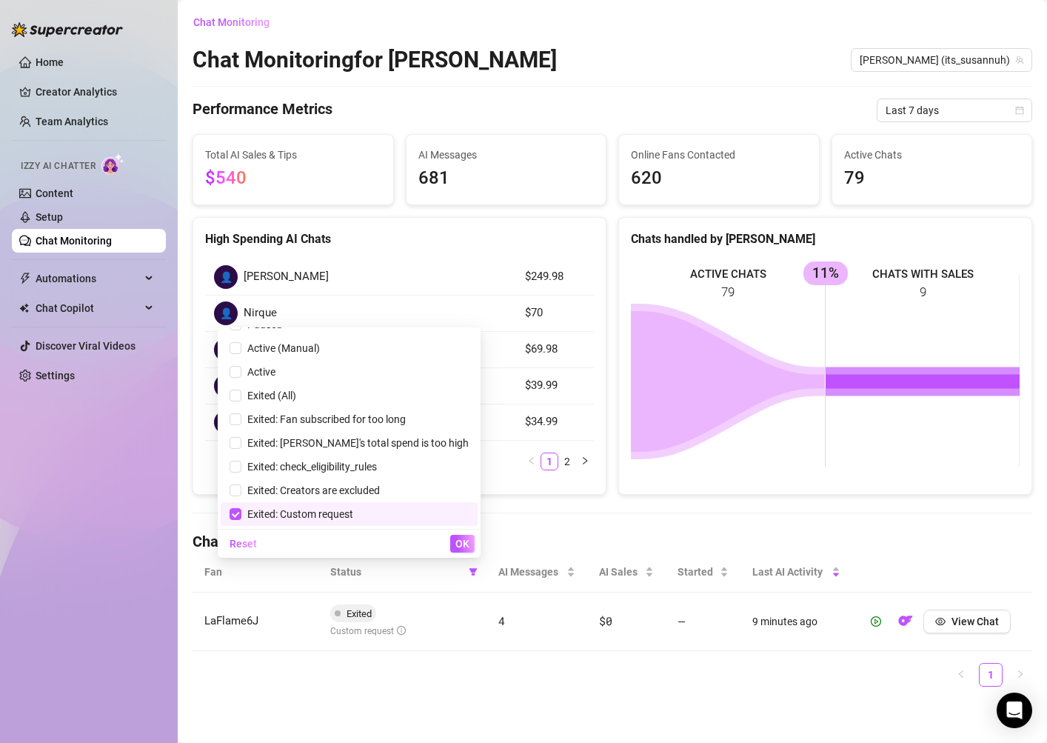
click at [332, 510] on span "Exited: Custom request" at bounding box center [297, 514] width 112 height 12
checkbox input "false"
click at [369, 486] on span "Exited: Creators are excluded" at bounding box center [310, 490] width 138 height 12
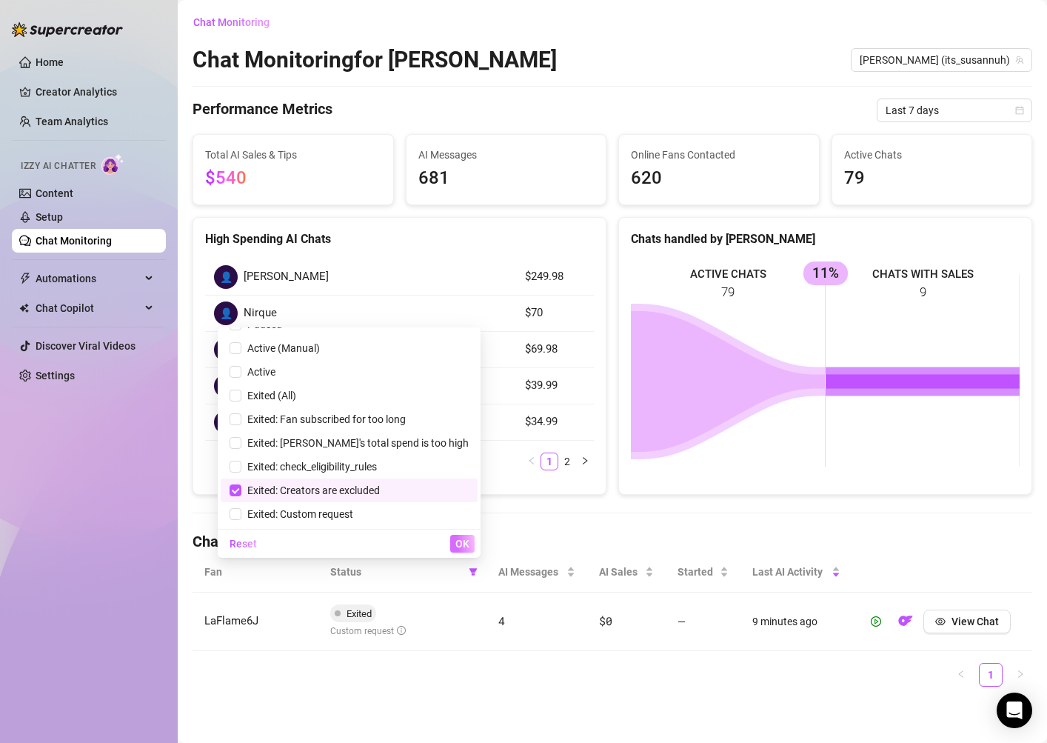
click at [460, 549] on span "OK" at bounding box center [462, 544] width 14 height 12
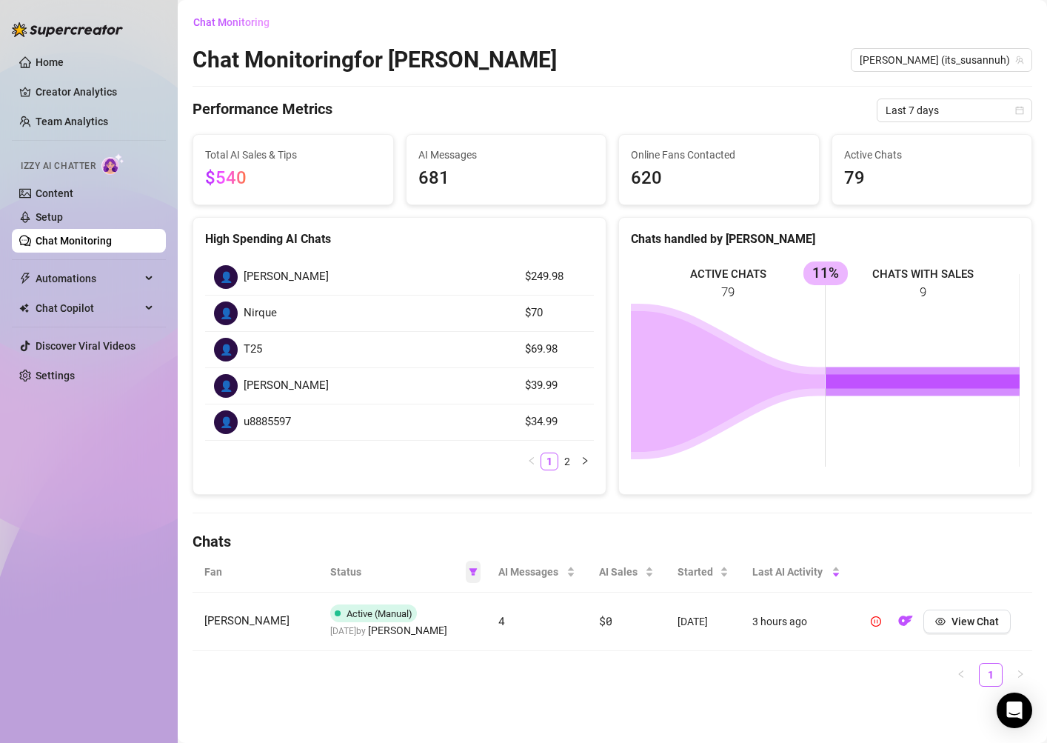
click at [473, 575] on span at bounding box center [473, 572] width 15 height 22
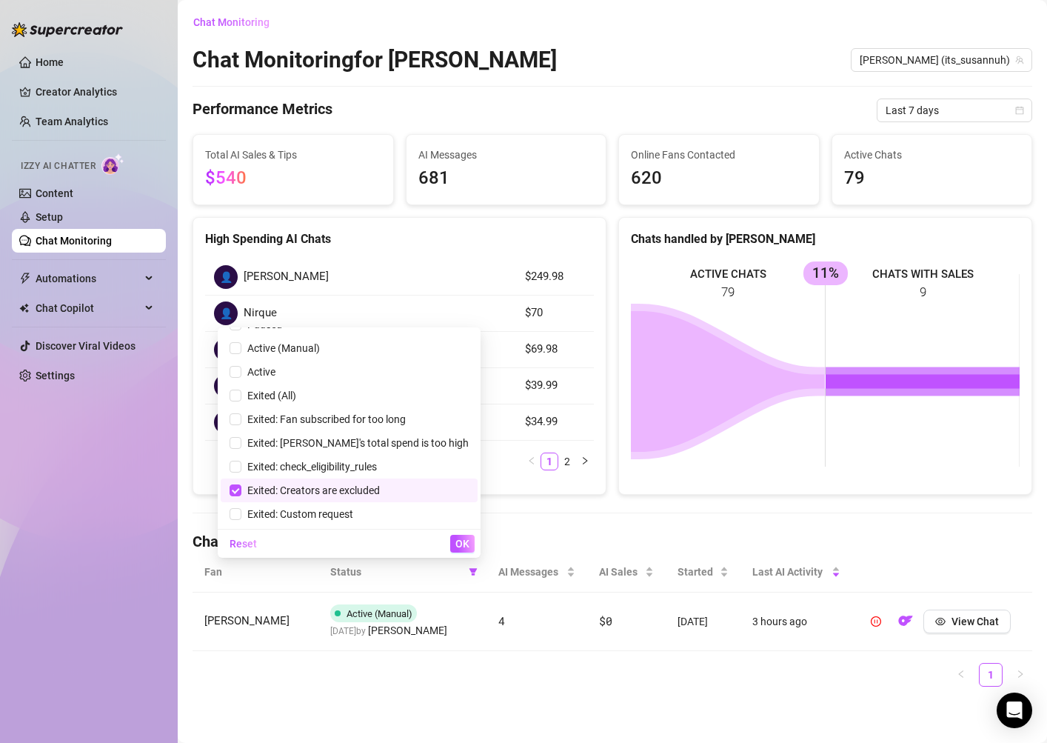
click at [380, 494] on span "Exited: Creators are excluded" at bounding box center [310, 490] width 138 height 12
checkbox input "false"
click at [377, 461] on span "Exited: check_eligibility_rules" at bounding box center [309, 467] width 136 height 12
click at [463, 545] on span "OK" at bounding box center [462, 544] width 14 height 12
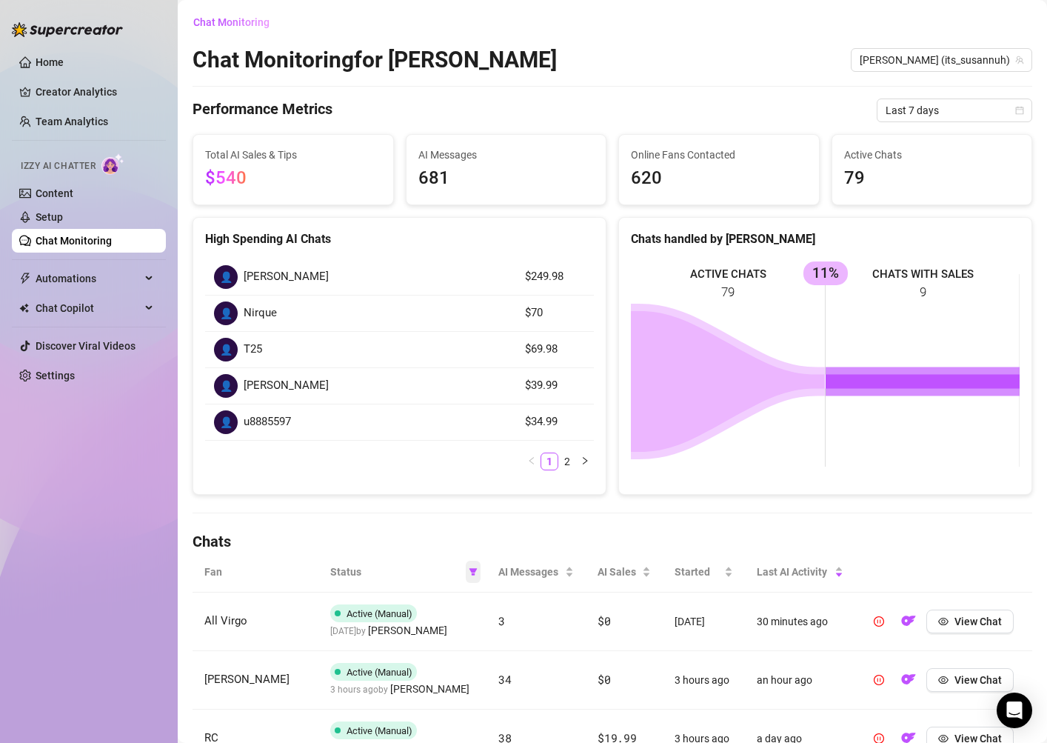
scroll to position [351, 0]
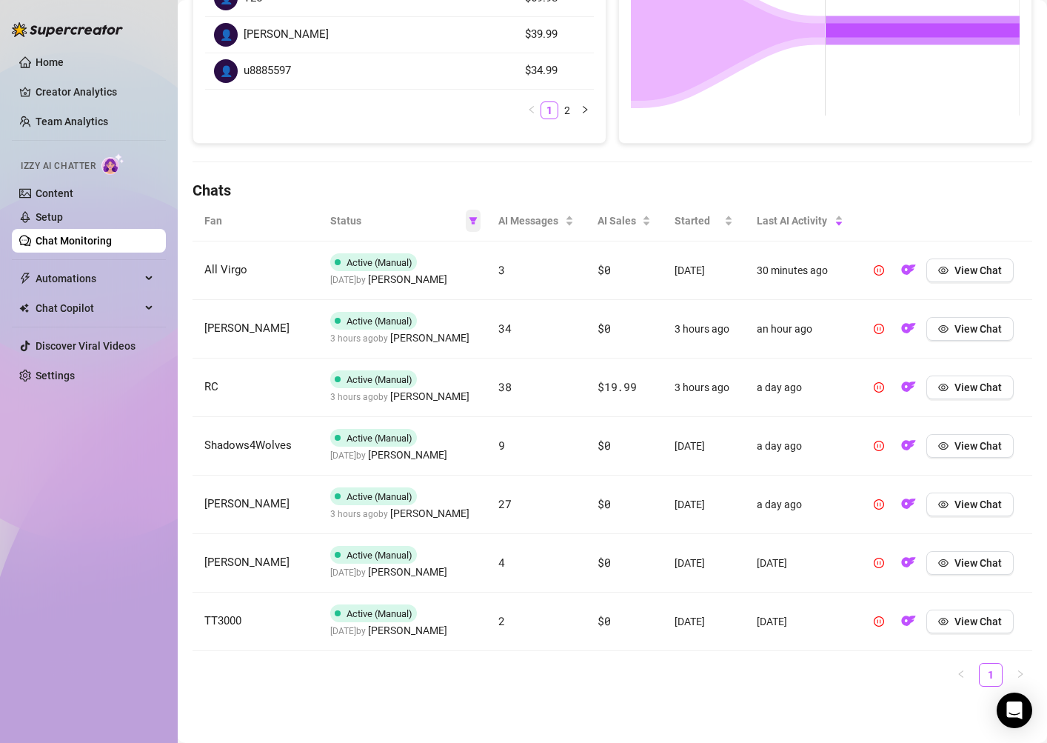
click at [473, 222] on icon "filter" at bounding box center [474, 220] width 8 height 7
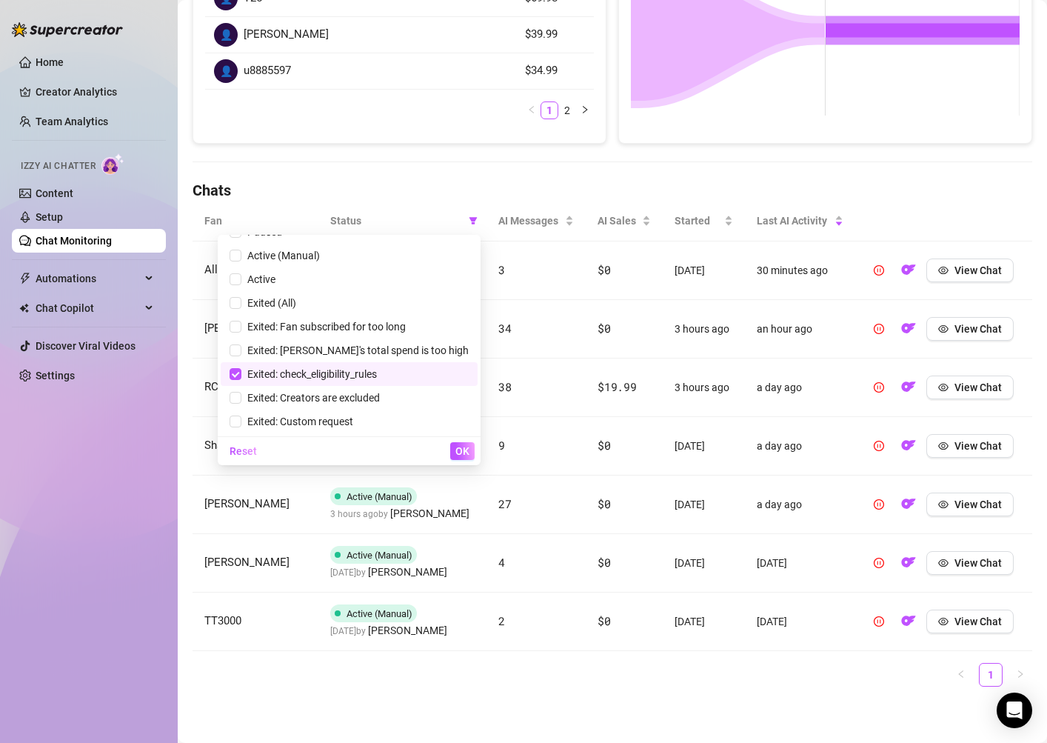
click at [377, 373] on span "Exited: check_eligibility_rules" at bounding box center [309, 374] width 136 height 12
checkbox input "false"
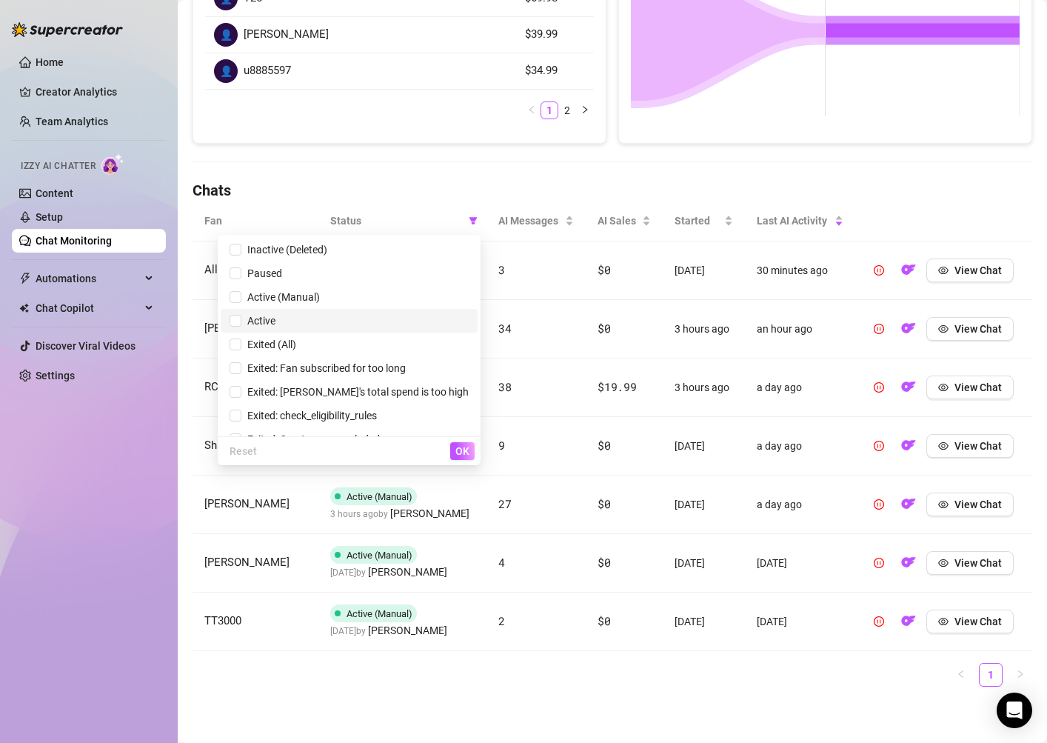
click at [371, 326] on span "Active" at bounding box center [349, 321] width 239 height 16
click at [467, 452] on span "OK" at bounding box center [462, 451] width 14 height 12
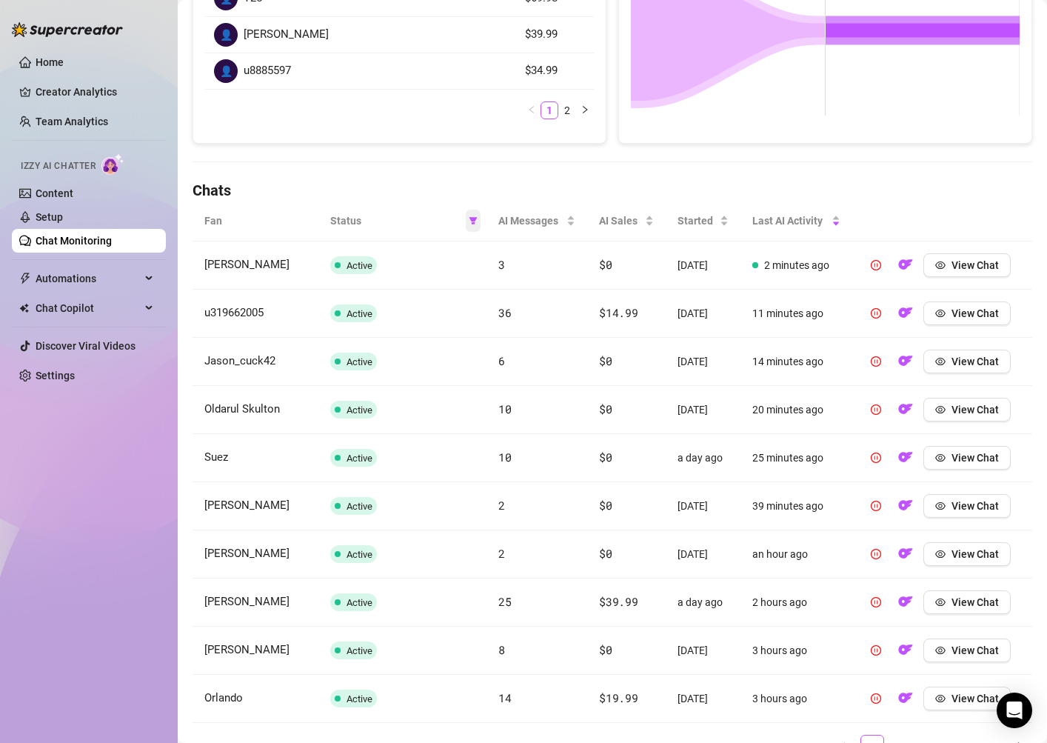
click at [475, 224] on icon "filter" at bounding box center [473, 220] width 9 height 9
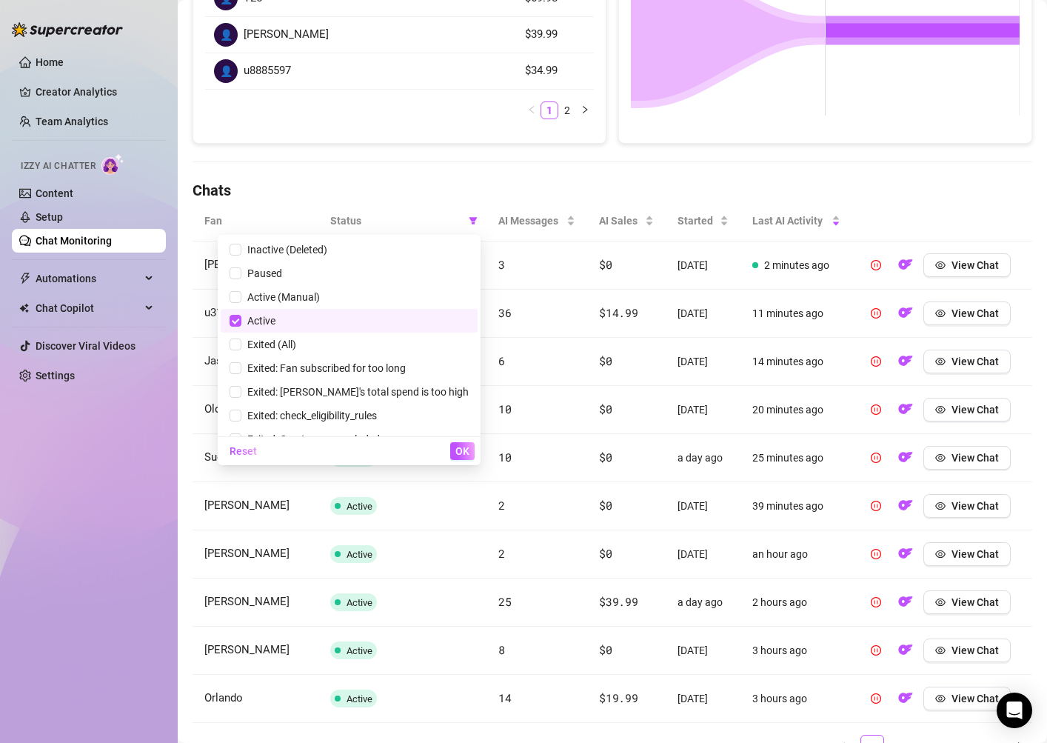
click at [394, 313] on span "Active" at bounding box center [349, 321] width 239 height 16
checkbox input "false"
click at [327, 253] on span "Inactive (Deleted)" at bounding box center [284, 250] width 86 height 12
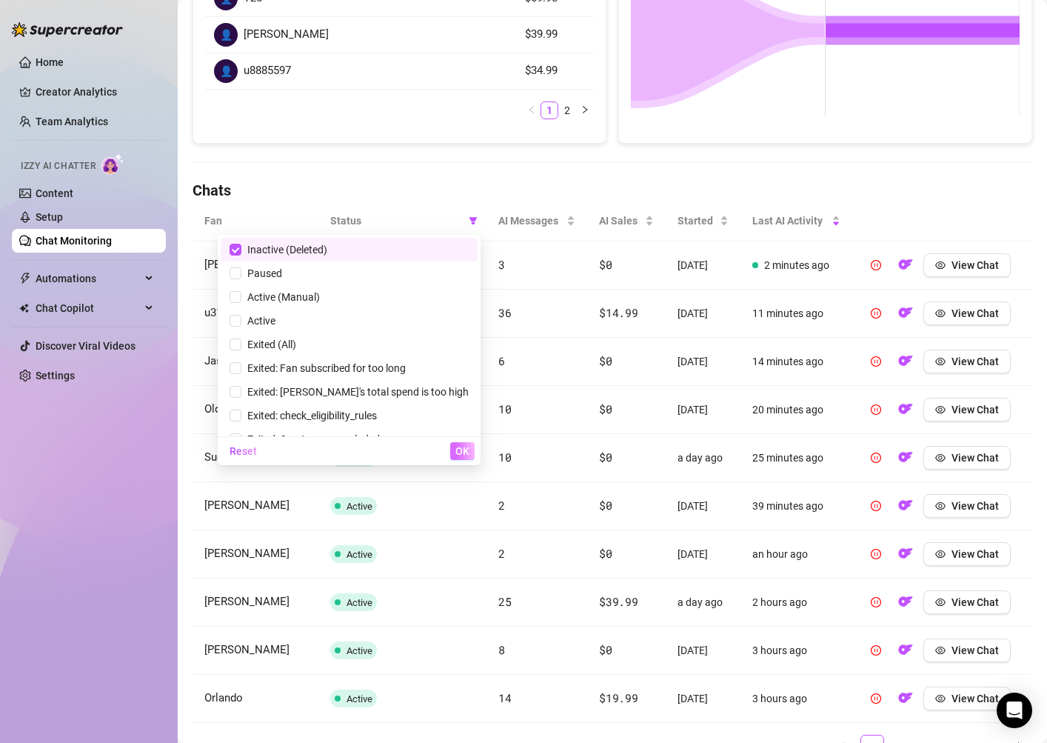
click at [465, 451] on span "OK" at bounding box center [462, 451] width 14 height 12
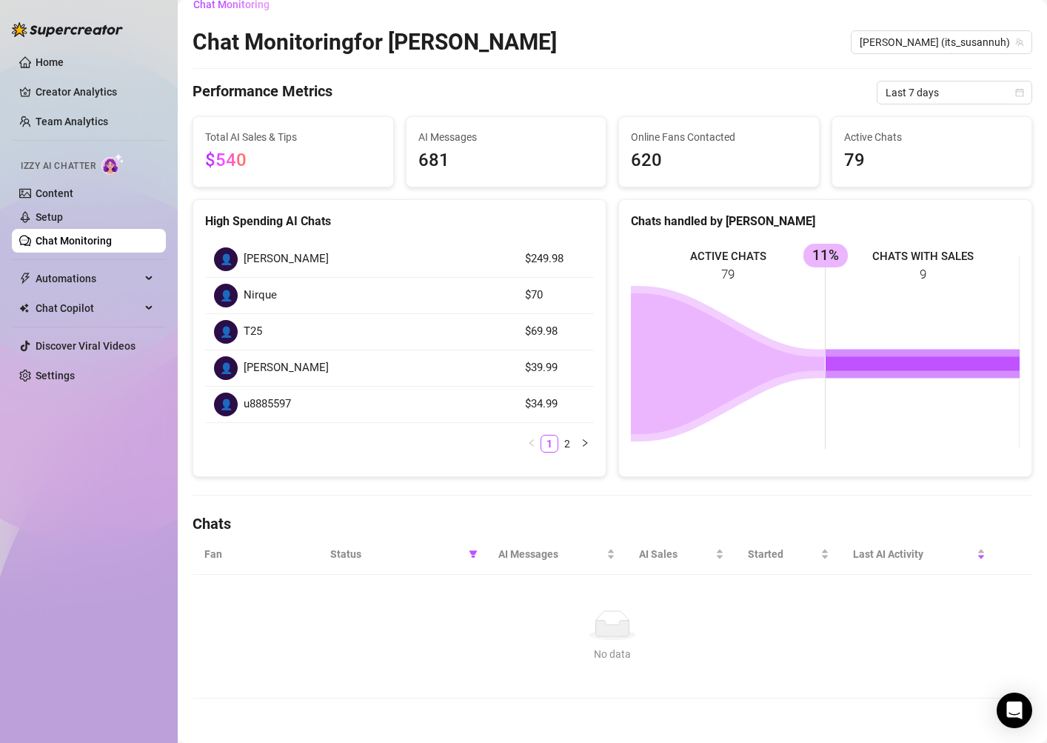
click at [481, 561] on th "Status" at bounding box center [402, 554] width 168 height 41
click at [477, 550] on icon "filter" at bounding box center [473, 554] width 9 height 9
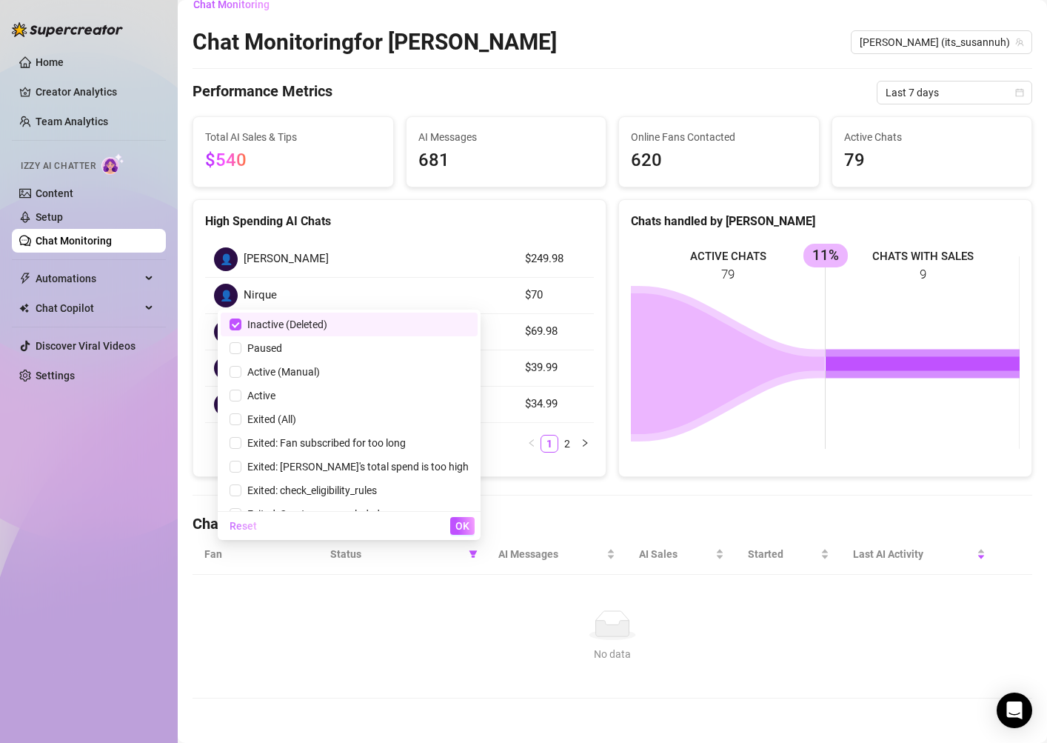
click at [257, 531] on span "Reset" at bounding box center [243, 526] width 27 height 12
checkbox input "false"
click at [464, 526] on span "OK" at bounding box center [462, 526] width 14 height 12
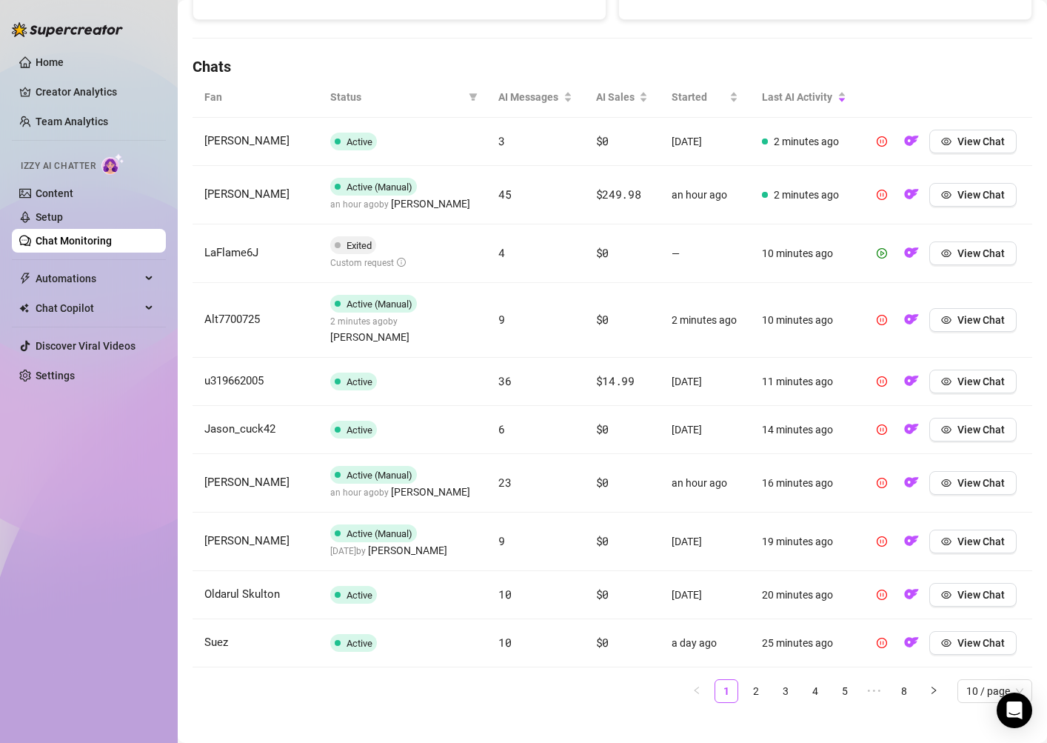
scroll to position [0, 0]
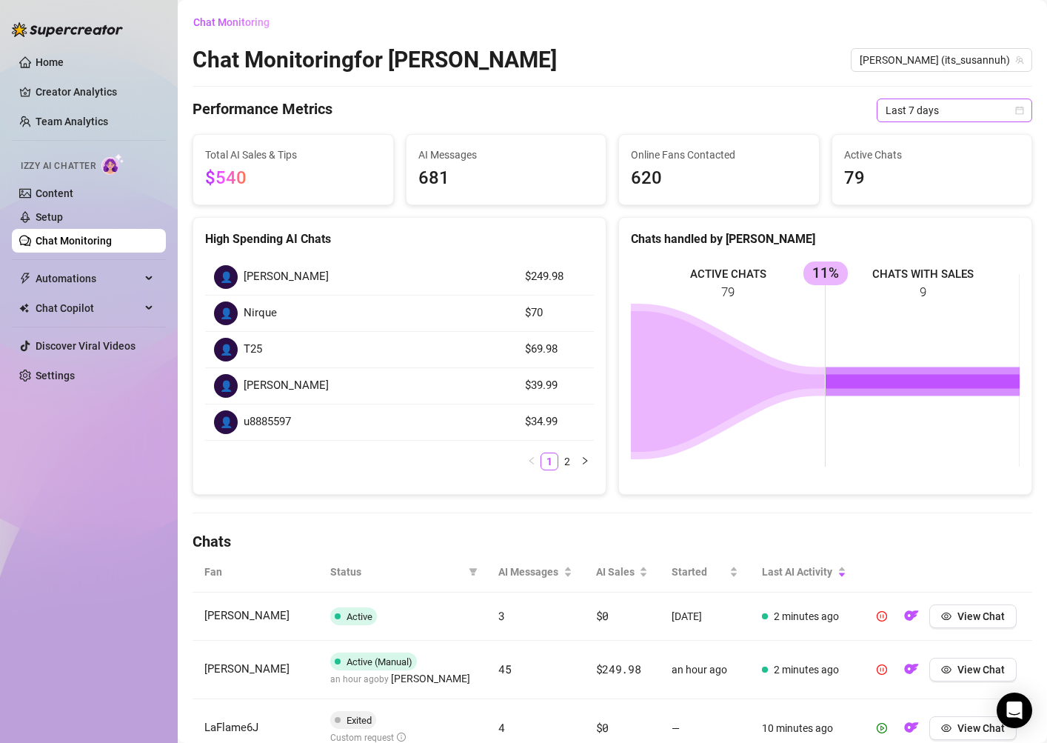
click at [1017, 110] on icon "calendar" at bounding box center [1019, 110] width 9 height 9
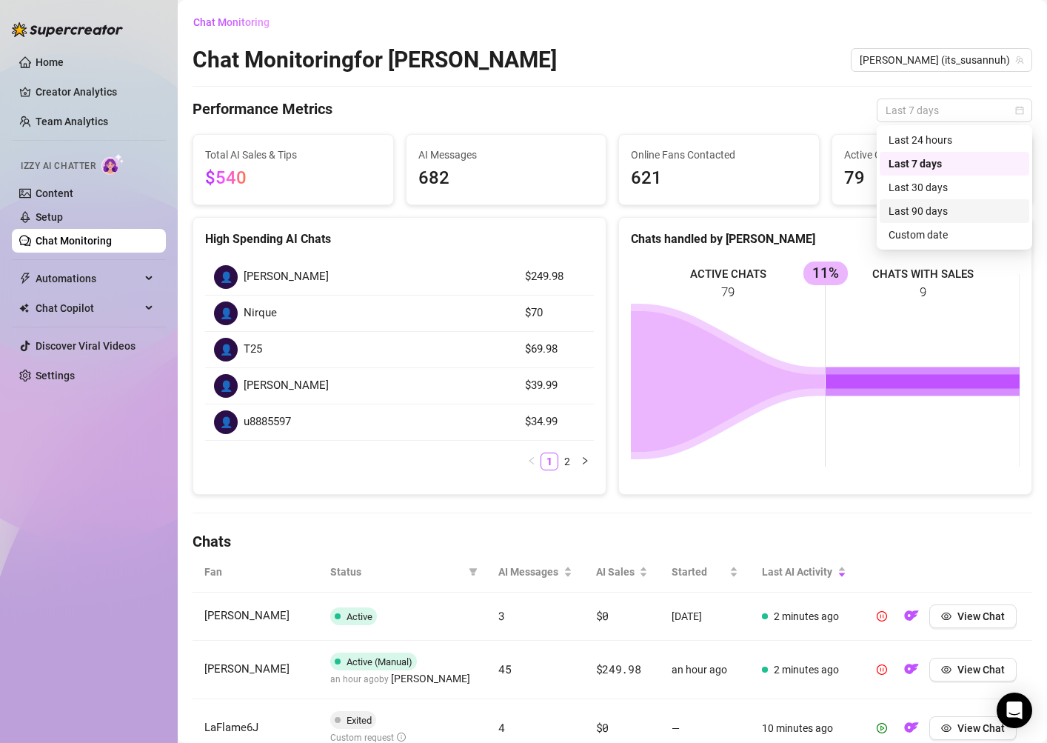
click at [951, 212] on div "Last 90 days" at bounding box center [955, 211] width 132 height 16
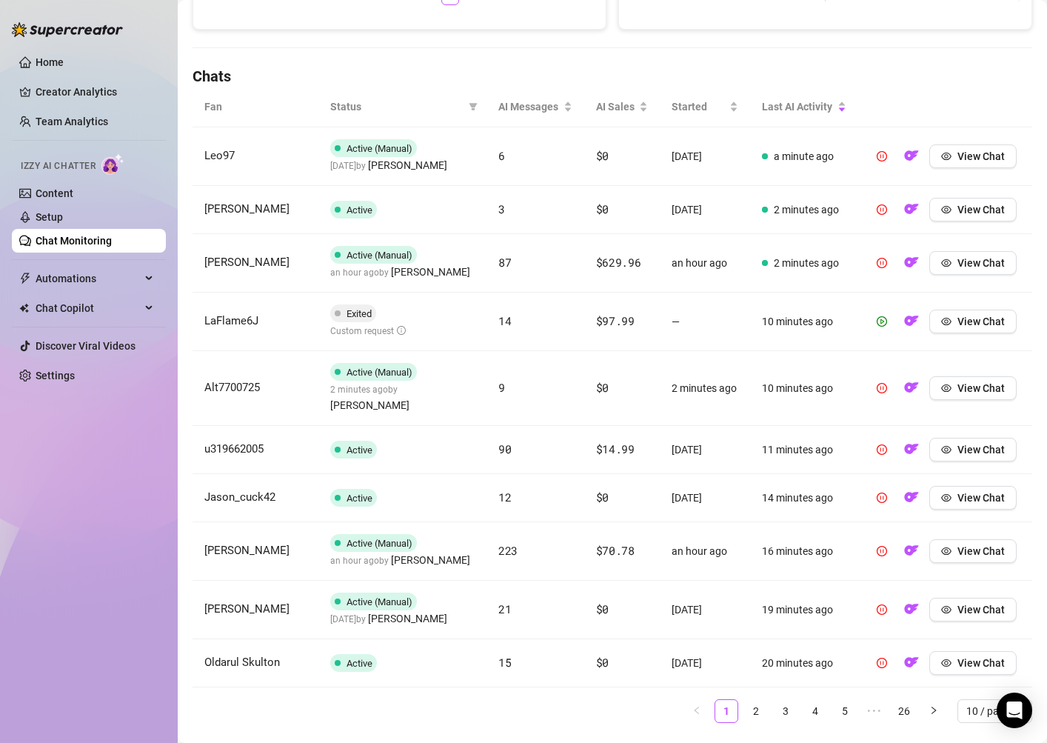
scroll to position [464, 0]
click at [474, 113] on span at bounding box center [473, 108] width 15 height 22
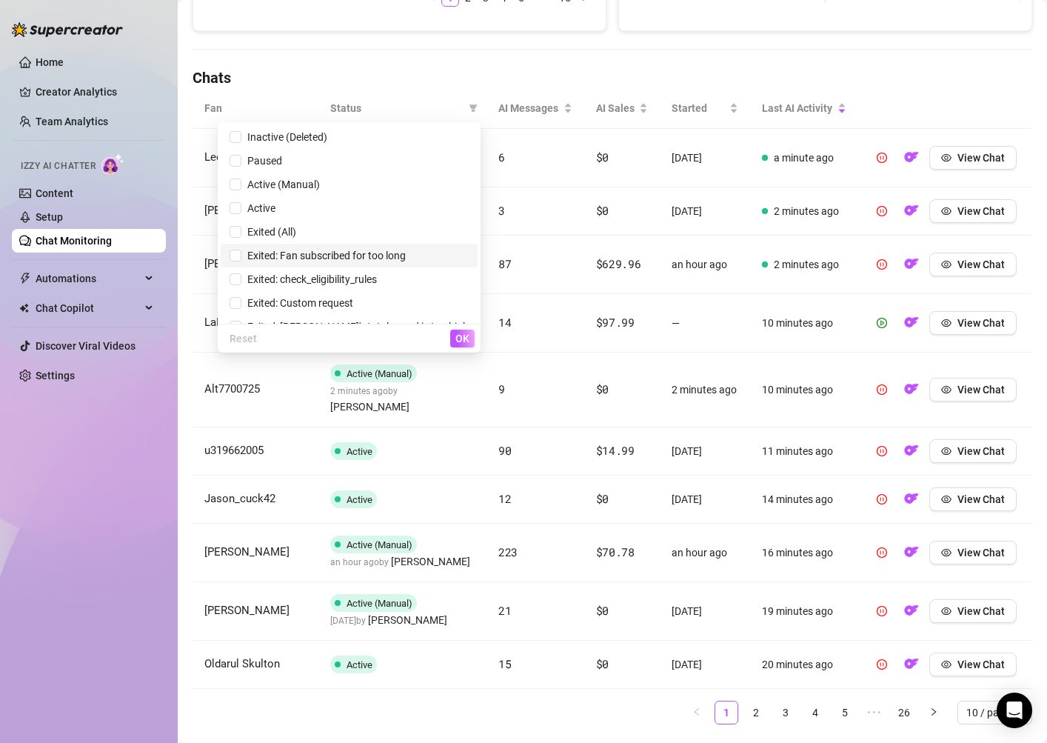
click at [421, 246] on li "Exited: Fan subscribed for too long" at bounding box center [349, 256] width 257 height 24
checkbox input "true"
click at [419, 231] on span "Exited (All)" at bounding box center [349, 232] width 239 height 16
checkbox input "true"
click at [406, 252] on span "Exited: Fan subscribed for too long" at bounding box center [323, 256] width 164 height 12
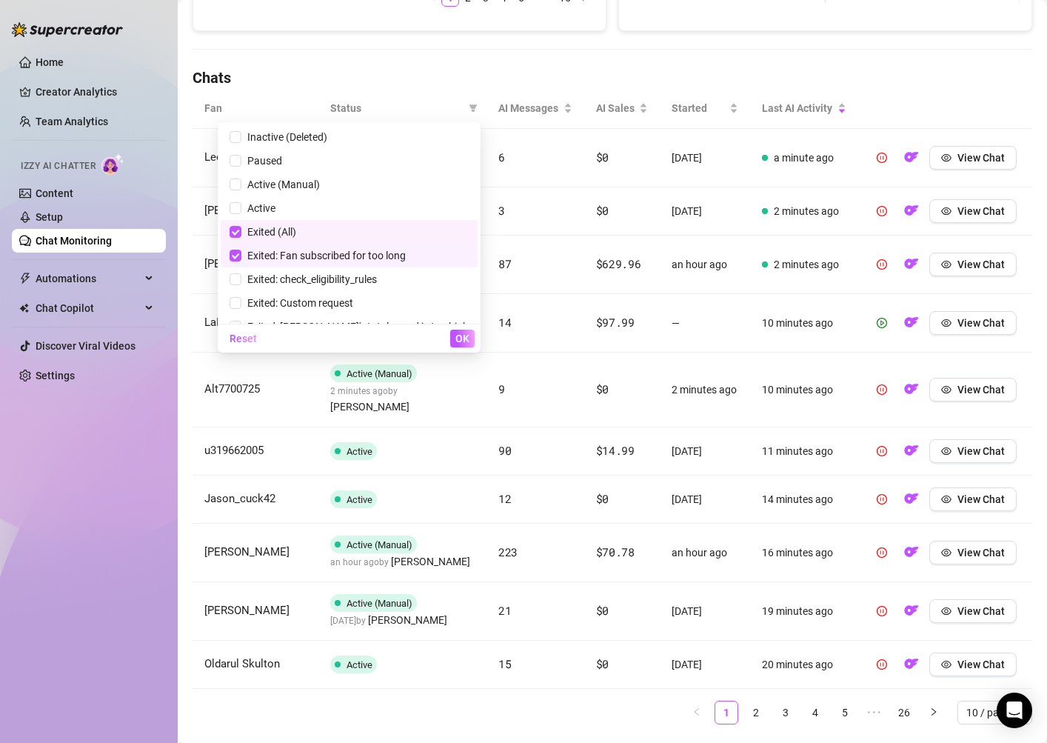
checkbox input "false"
click at [461, 340] on span "OK" at bounding box center [462, 339] width 14 height 12
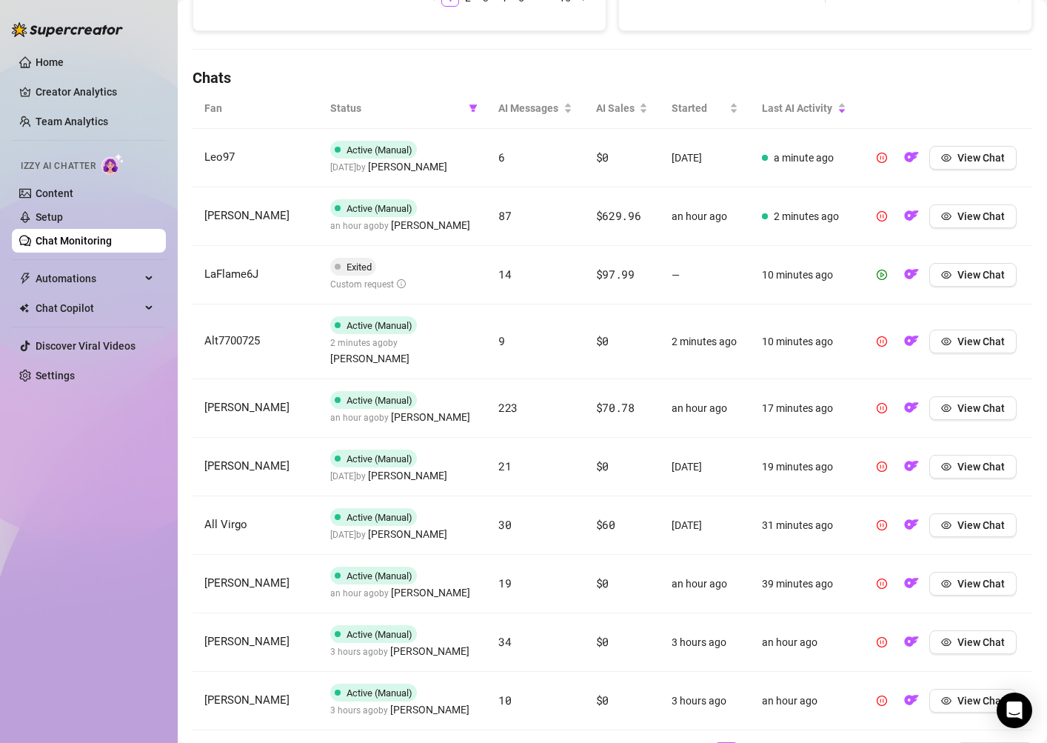
scroll to position [527, 0]
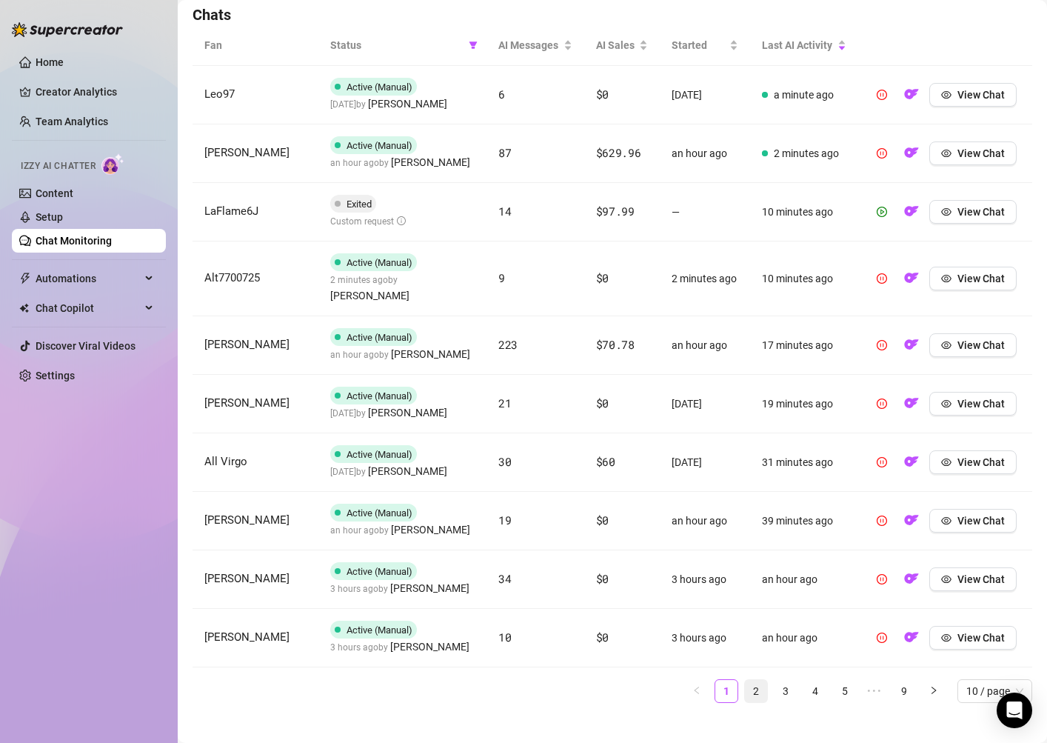
click at [754, 680] on link "2" at bounding box center [756, 691] width 22 height 22
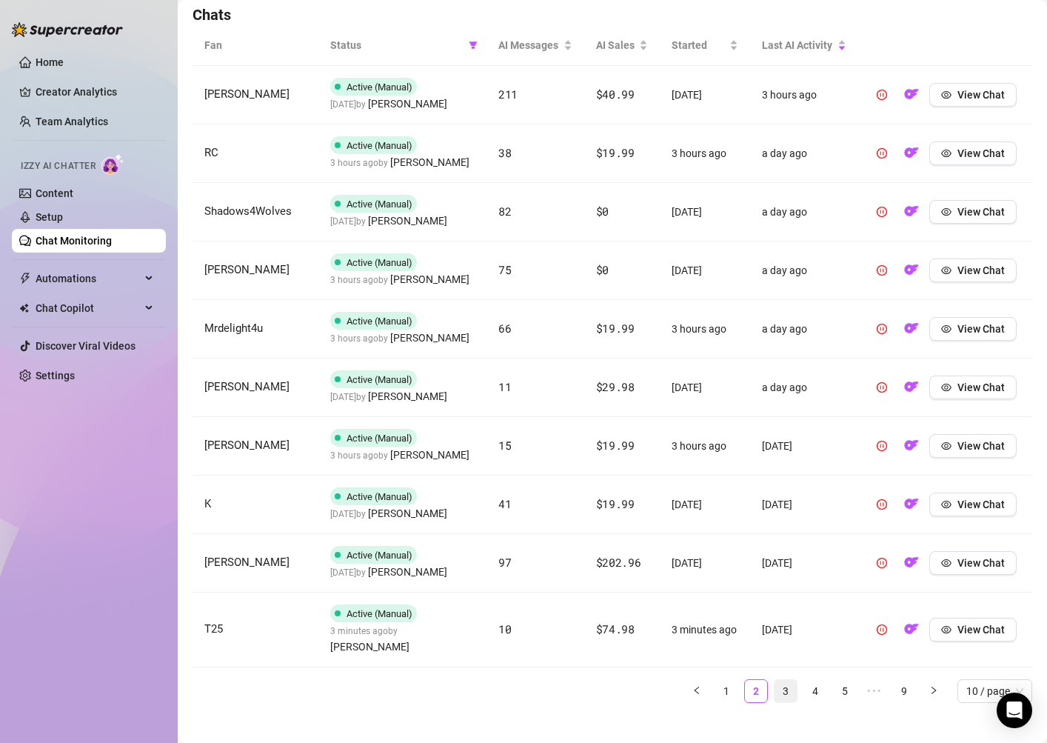
click at [789, 680] on link "3" at bounding box center [786, 691] width 22 height 22
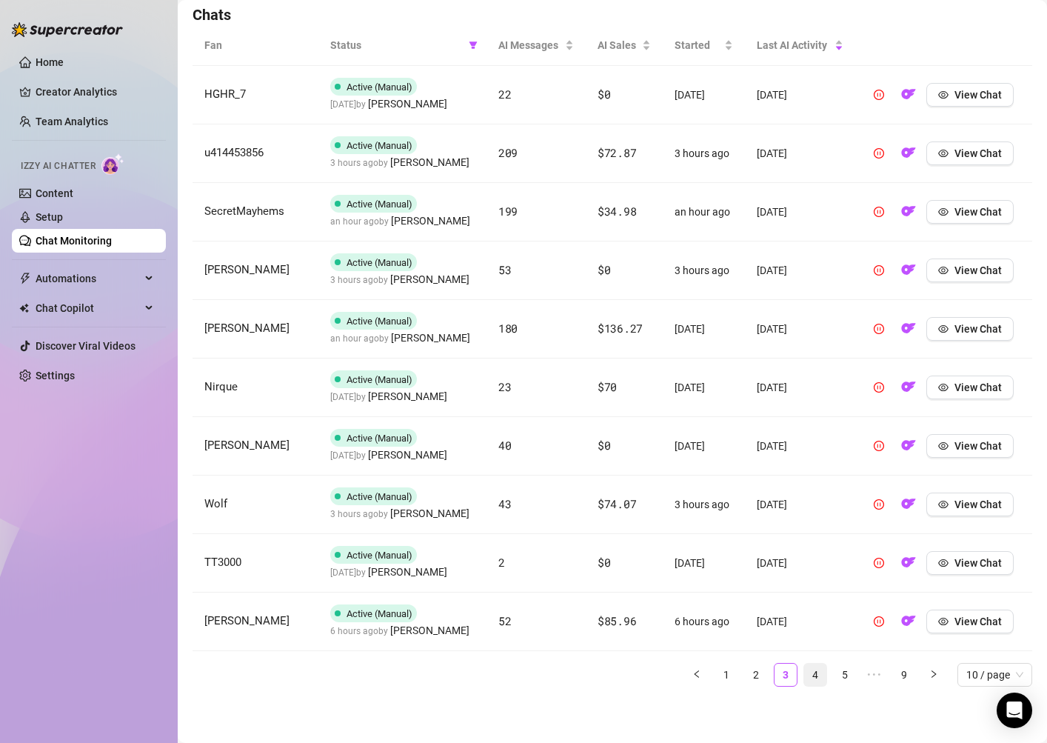
click at [809, 681] on link "4" at bounding box center [815, 675] width 22 height 22
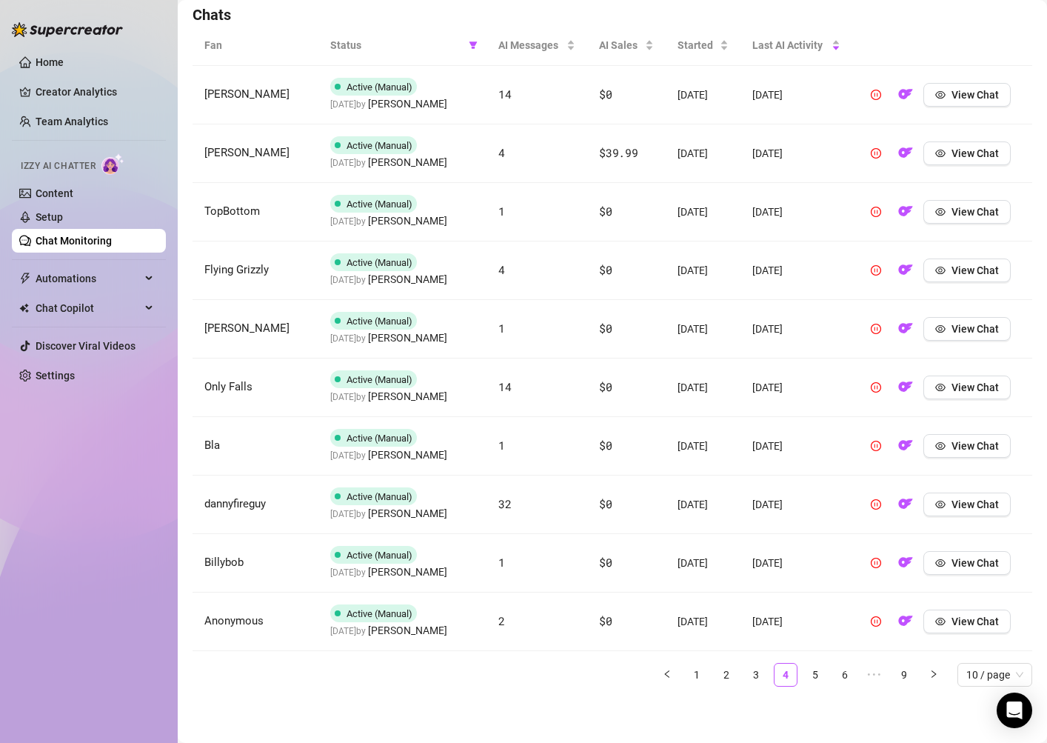
click at [832, 675] on ul "1 2 3 4 5 6 ••• 9 10 / page" at bounding box center [613, 675] width 840 height 24
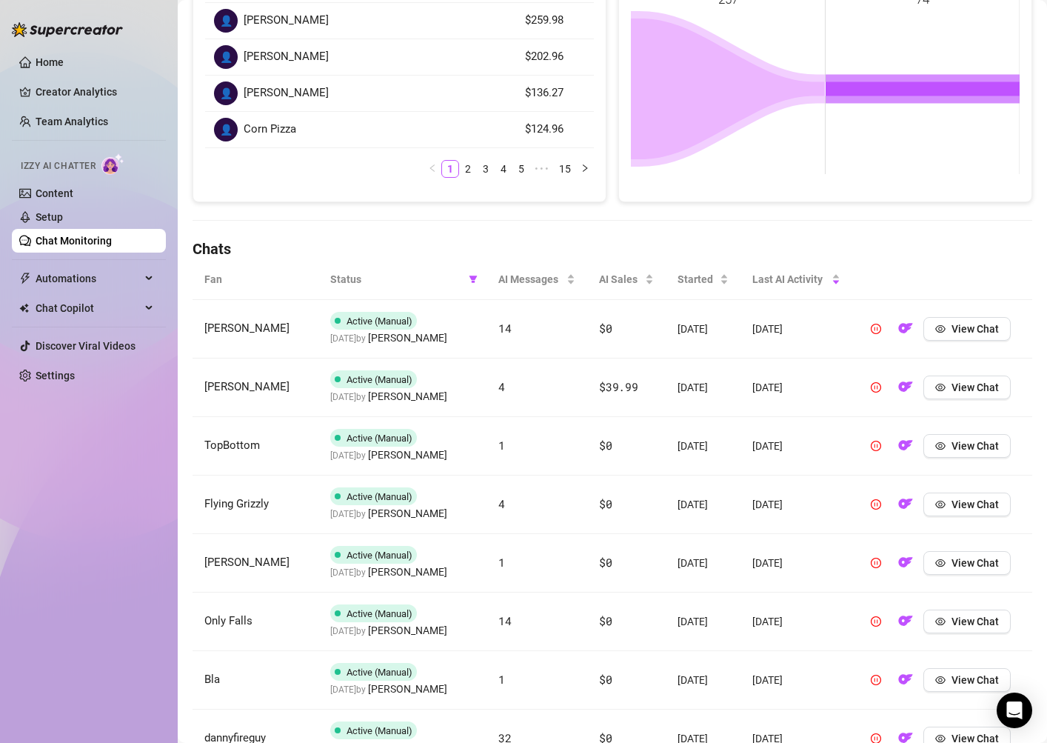
scroll to position [0, 0]
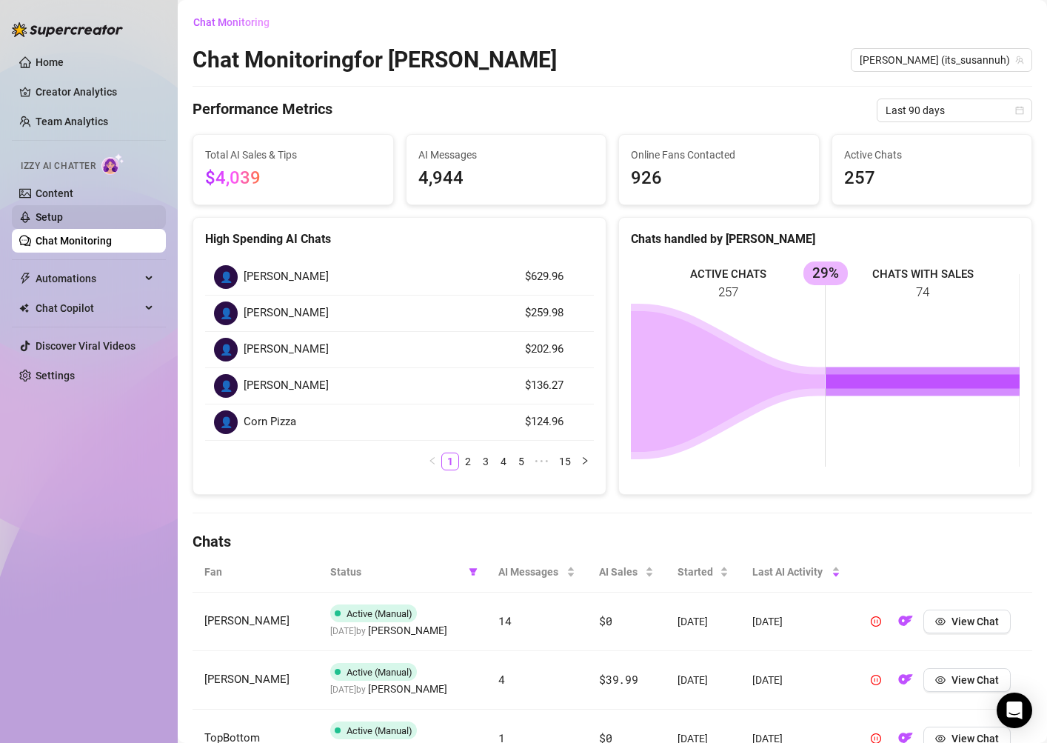
click at [63, 221] on link "Setup" at bounding box center [49, 217] width 27 height 12
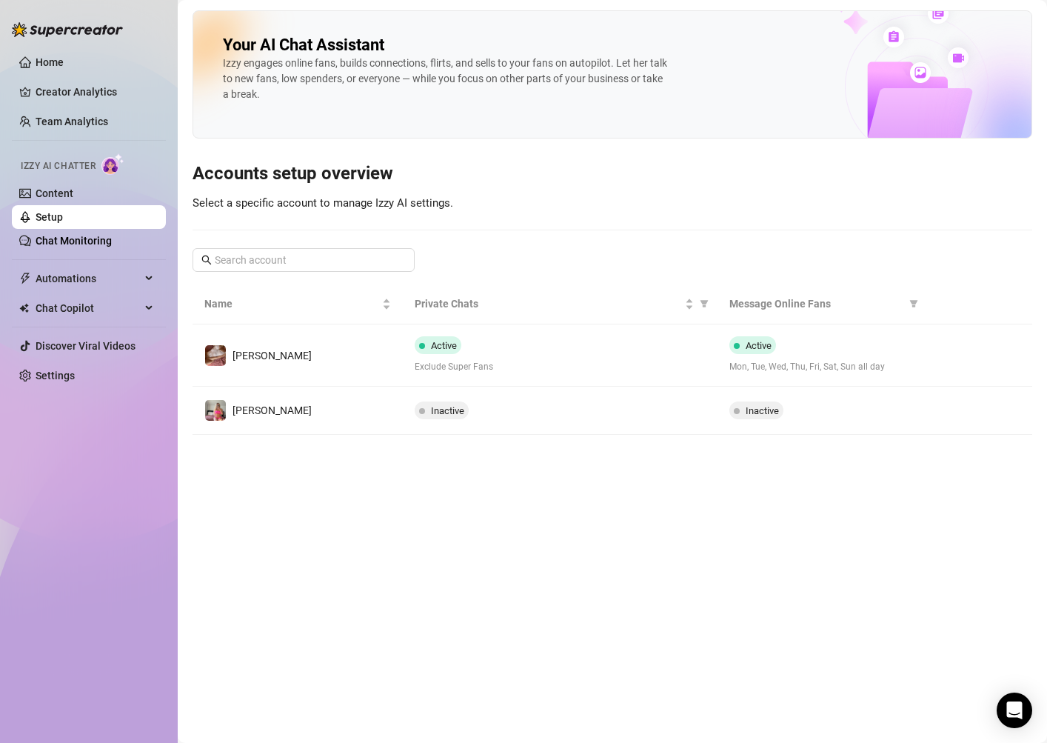
click at [108, 173] on img at bounding box center [112, 163] width 23 height 21
click at [73, 193] on link "Content" at bounding box center [55, 193] width 38 height 12
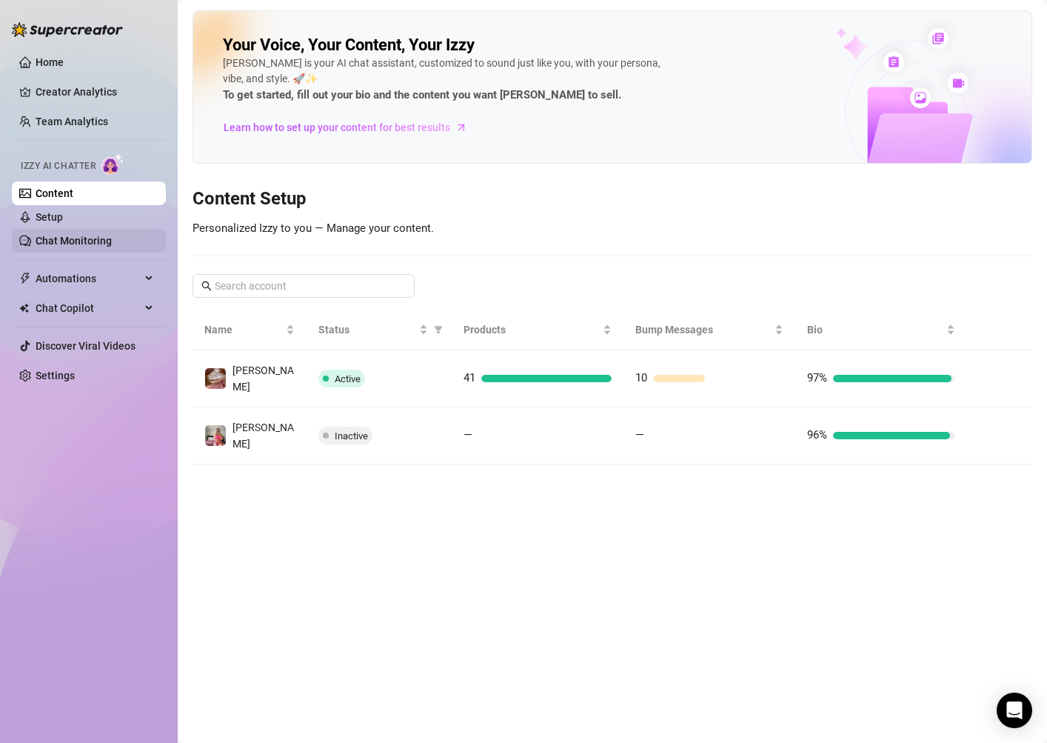
click at [108, 245] on link "Chat Monitoring" at bounding box center [74, 241] width 76 height 12
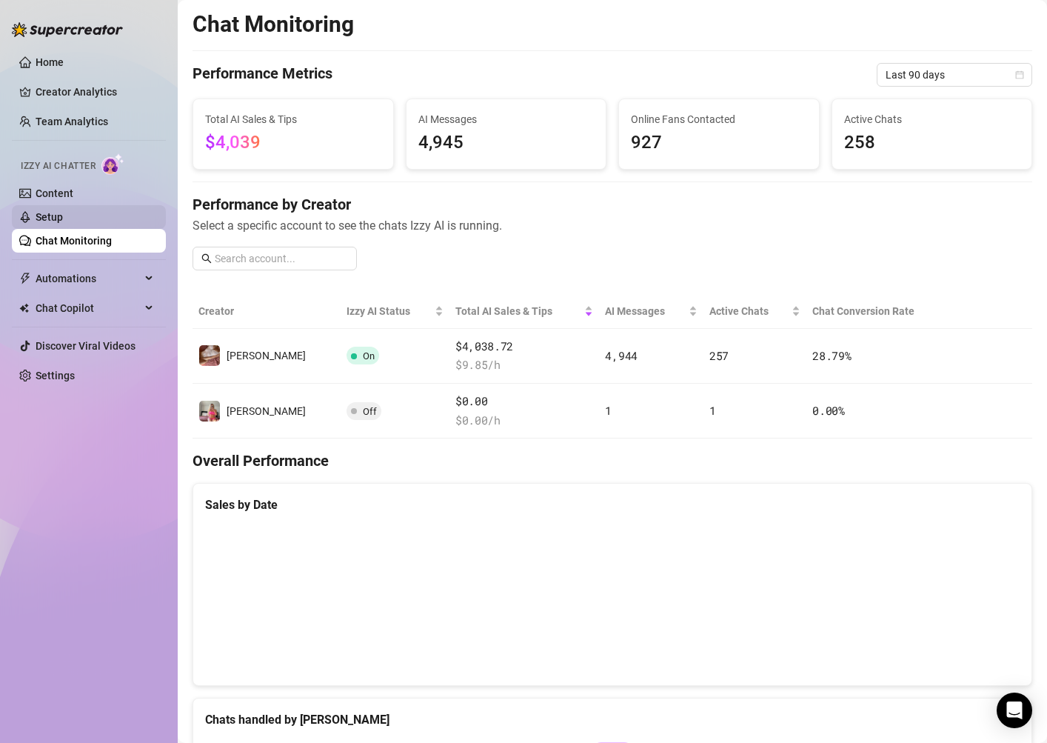
click at [63, 211] on link "Setup" at bounding box center [49, 217] width 27 height 12
